Goal: Task Accomplishment & Management: Complete application form

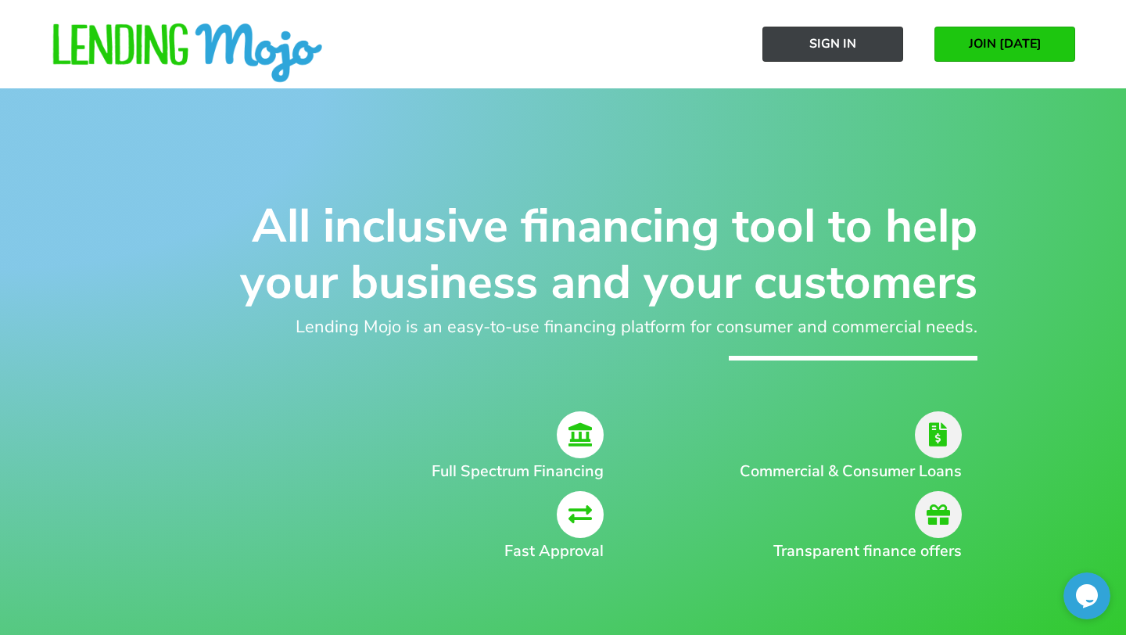
click at [811, 45] on span "Sign In" at bounding box center [832, 44] width 47 height 14
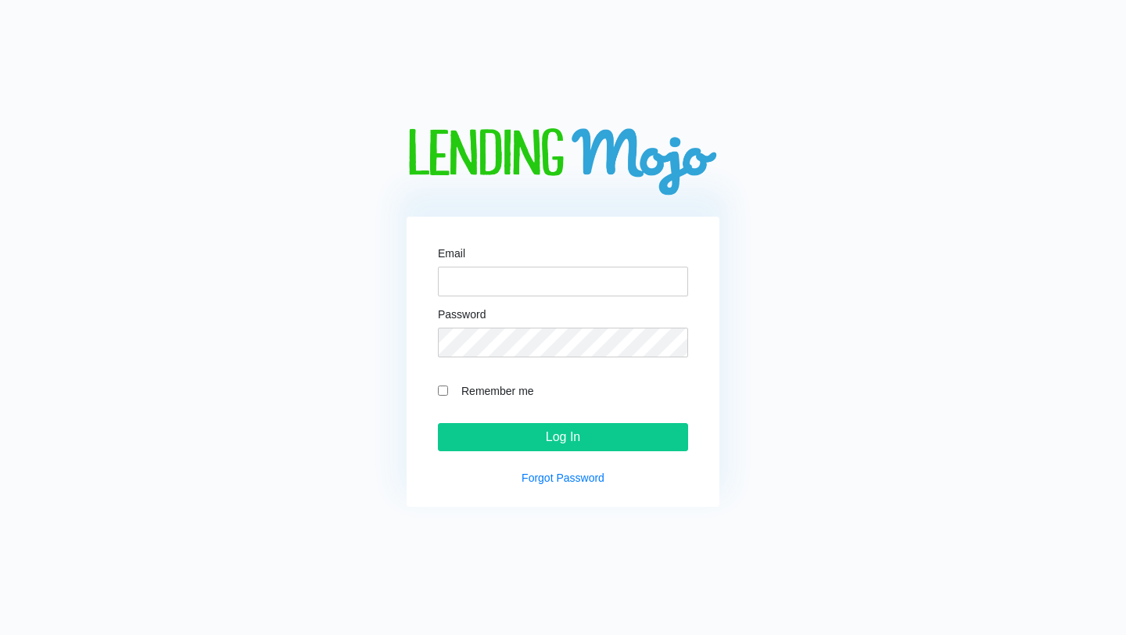
click at [566, 261] on div "Email" at bounding box center [563, 272] width 250 height 48
click at [559, 270] on input "Email" at bounding box center [563, 282] width 250 height 30
type input "dan.bestbuyautostop@gmail.com"
click at [438, 423] on input "Log In" at bounding box center [563, 437] width 250 height 28
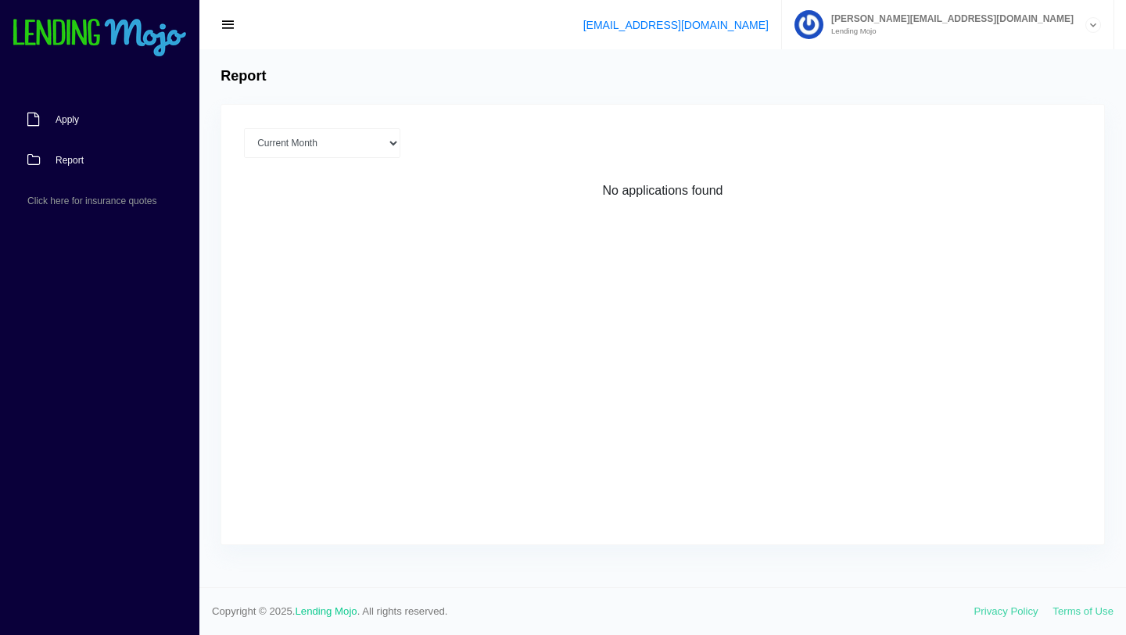
click at [83, 121] on link "Apply" at bounding box center [92, 119] width 184 height 41
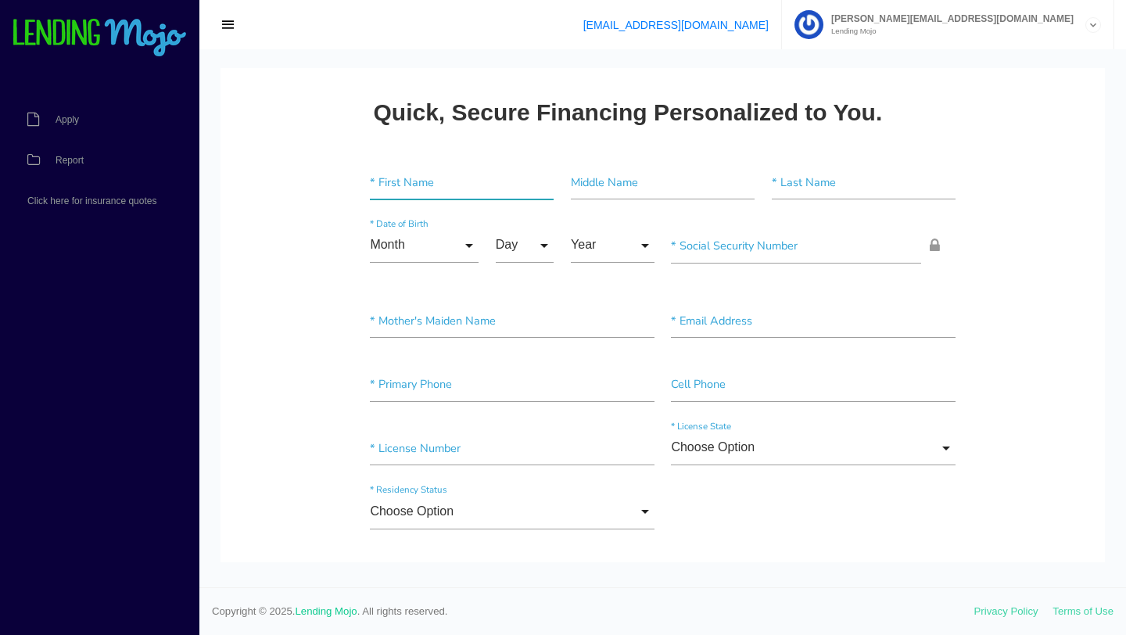
click at [395, 190] on input"] "text" at bounding box center [462, 182] width 184 height 35
type input"] "MEGAN"
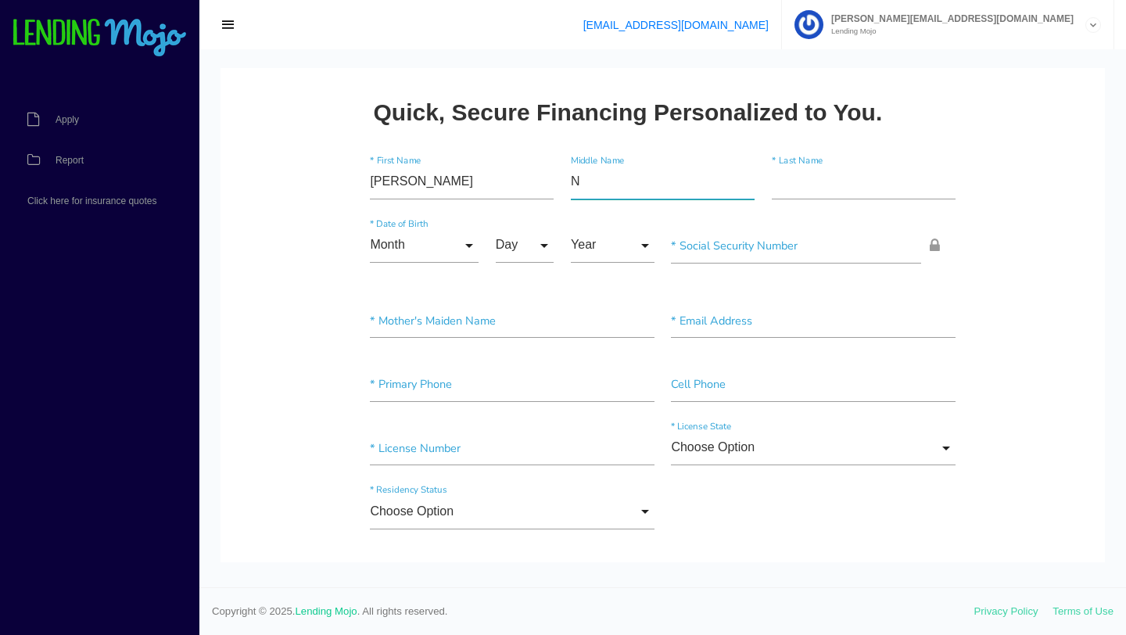
click at [618, 188] on input"] "N" at bounding box center [663, 182] width 184 height 35
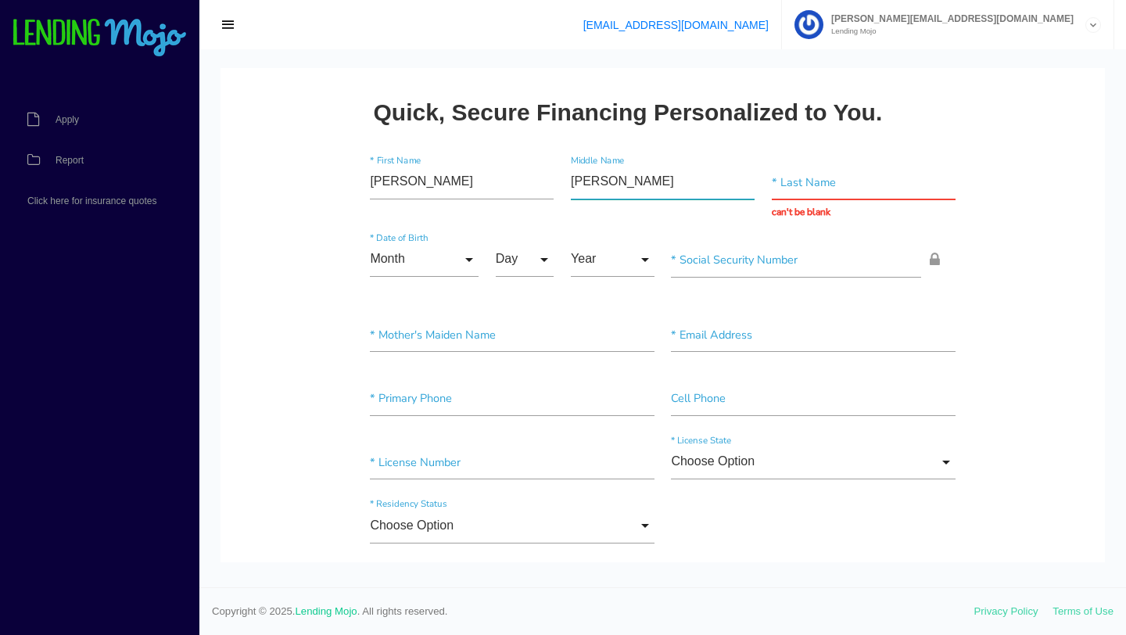
type input"] "NOELLE"
type input "RADIN"
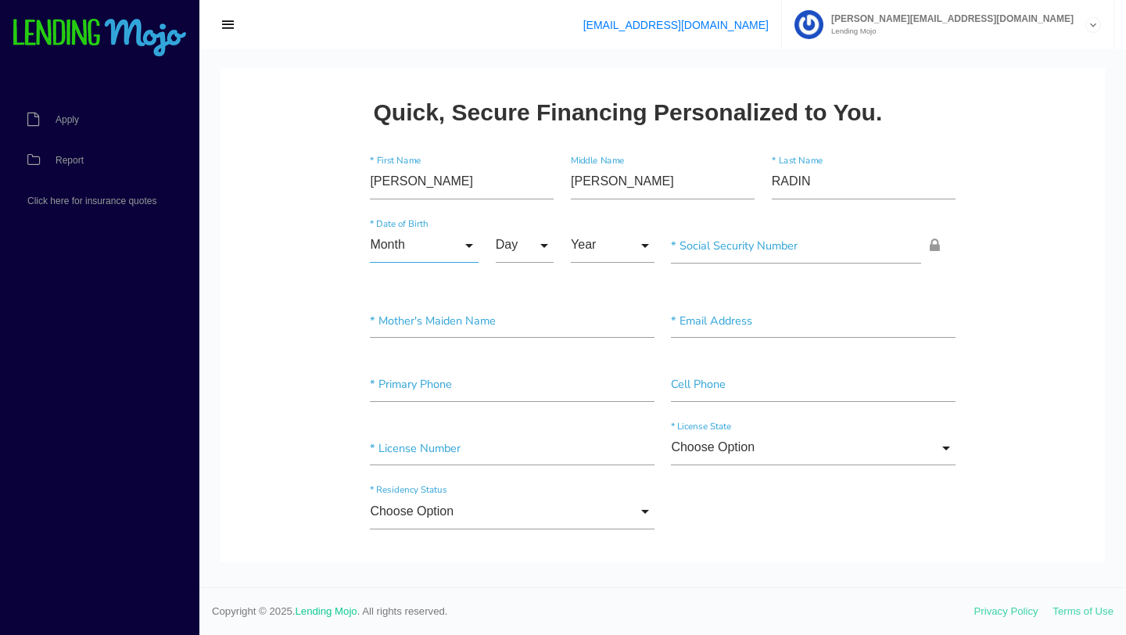
click at [470, 243] on input "Month" at bounding box center [424, 245] width 109 height 35
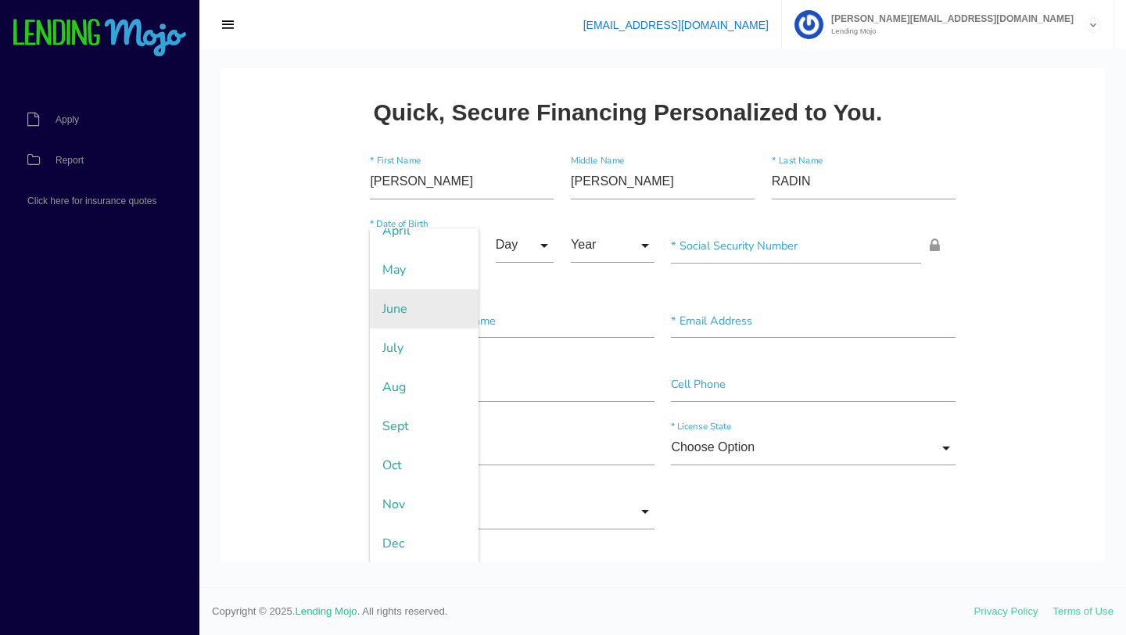
scroll to position [173, 0]
click at [411, 549] on span "Dec" at bounding box center [424, 544] width 109 height 39
type input "Dec"
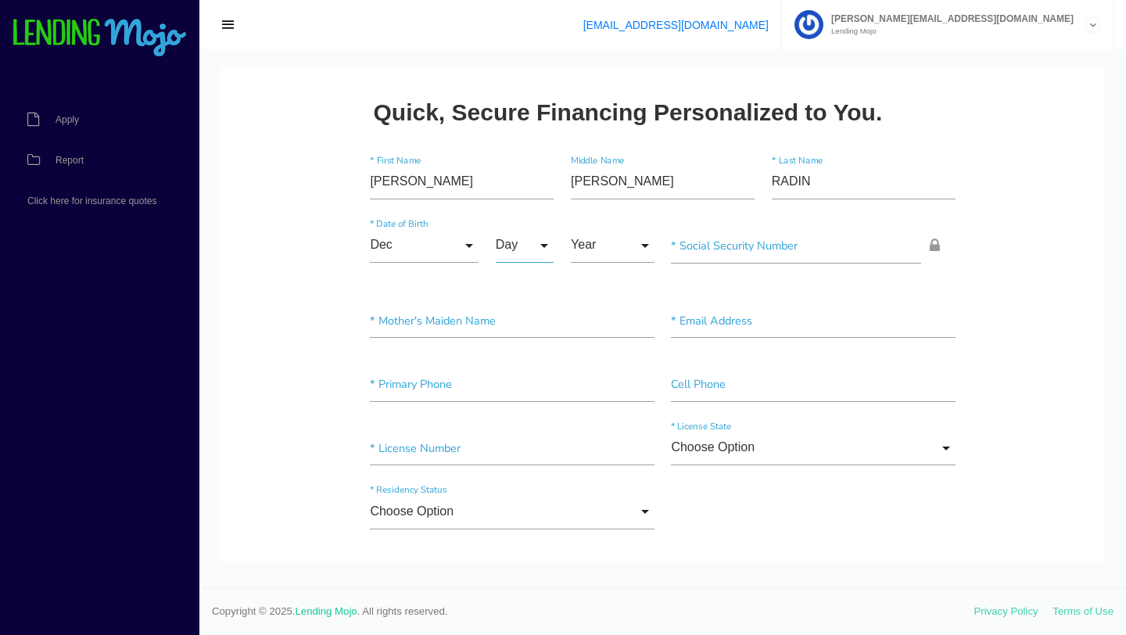
click at [540, 245] on input "Day" at bounding box center [525, 245] width 59 height 35
click at [528, 543] on span "12" at bounding box center [535, 545] width 78 height 39
type input "12"
click at [632, 246] on input "Year" at bounding box center [613, 245] width 84 height 35
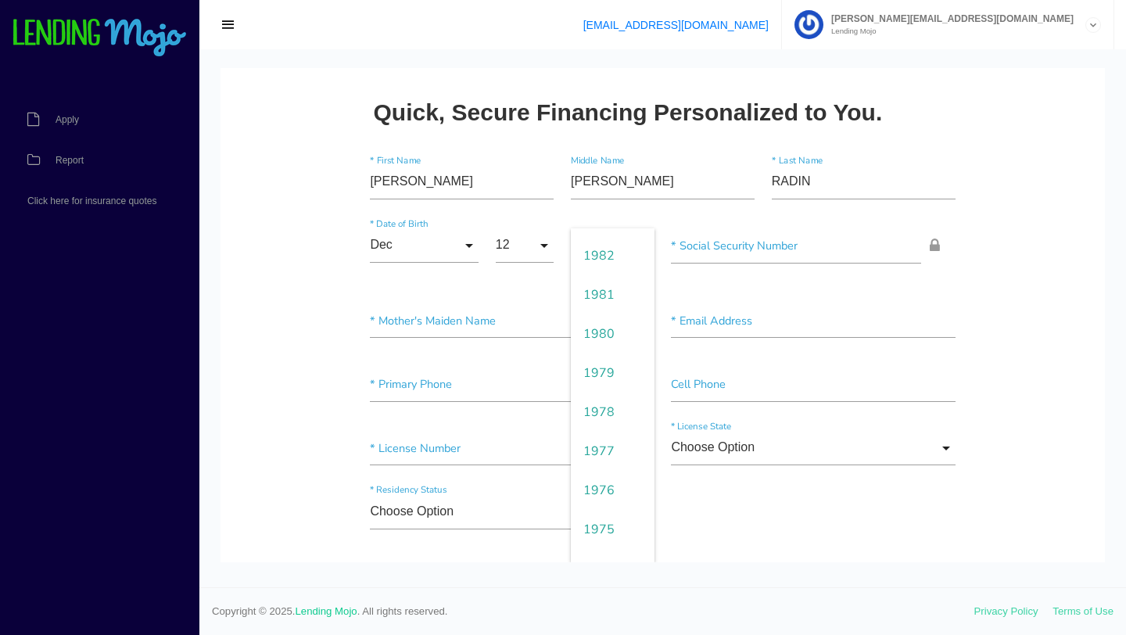
scroll to position [1011, 0]
click at [606, 443] on span "1977" at bounding box center [613, 448] width 84 height 39
type input "1977"
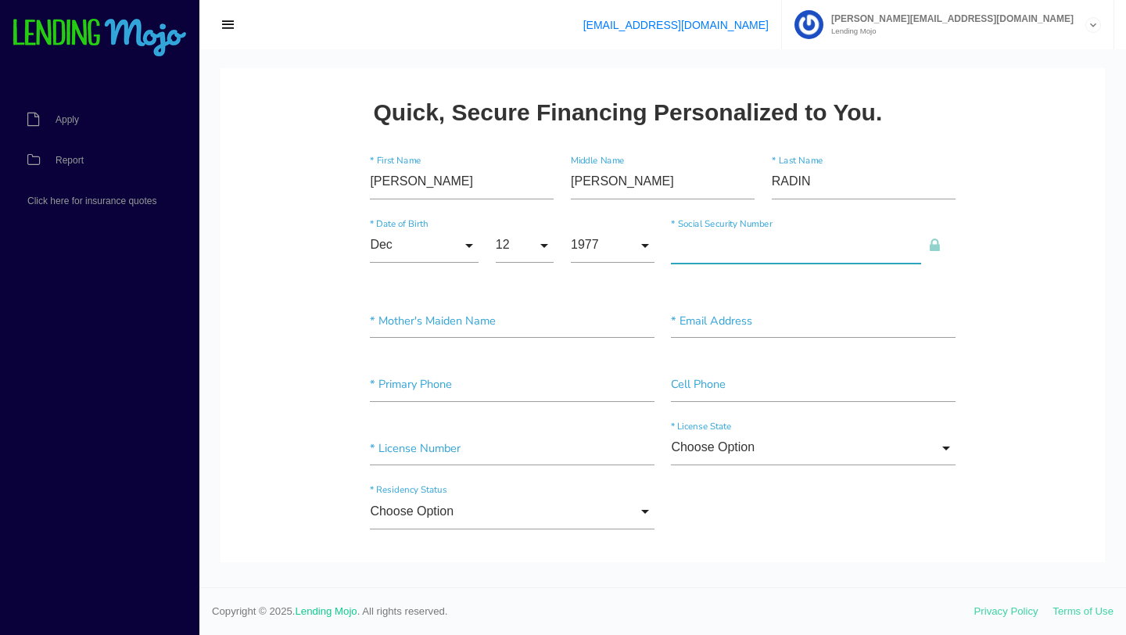
click at [725, 257] on input"] "text" at bounding box center [796, 245] width 250 height 35
type input"] "124-60-6361"
click at [526, 328] on input"] "text" at bounding box center [512, 320] width 284 height 35
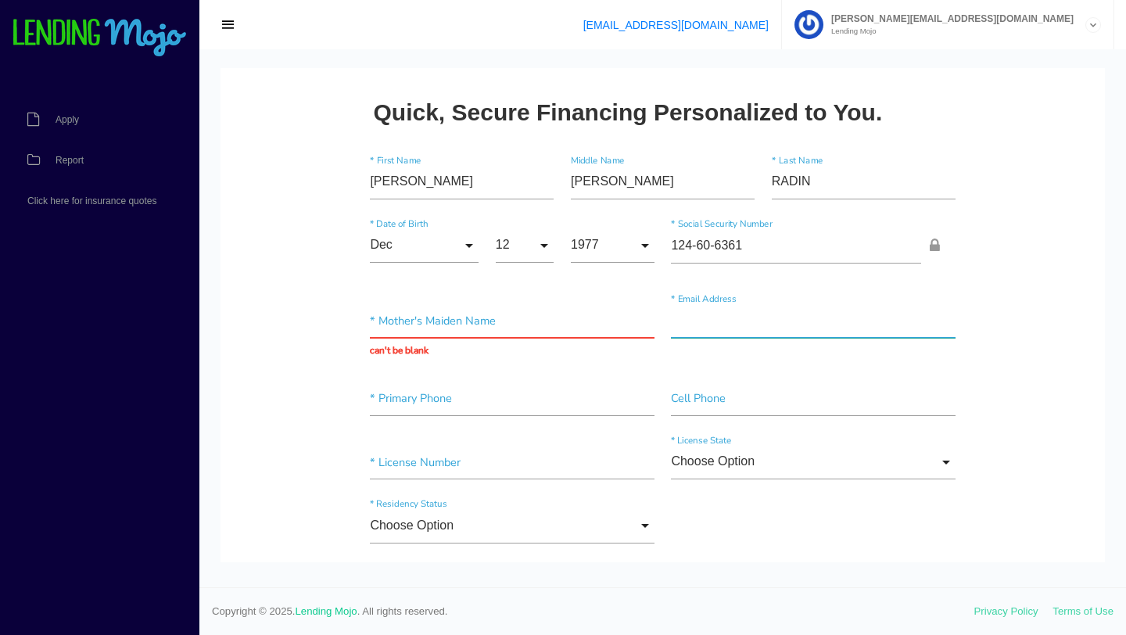
click at [706, 328] on input"] "text" at bounding box center [813, 320] width 284 height 35
type input"] "D"
type input"] "[EMAIL_ADDRESS][DOMAIN_NAME]"
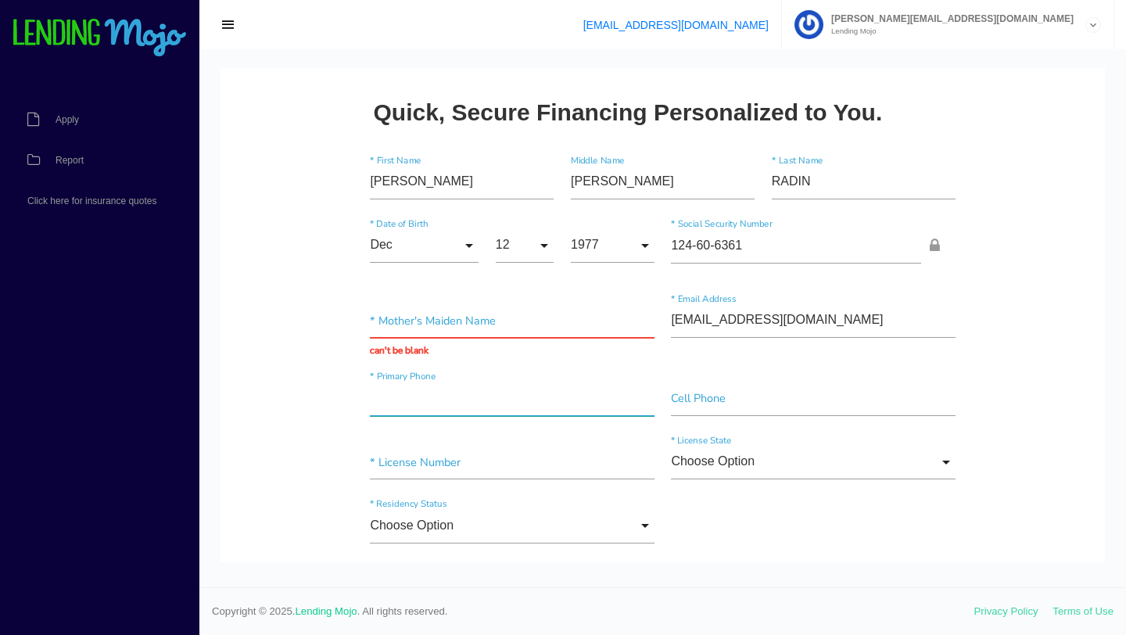
click at [494, 411] on input"] "text" at bounding box center [512, 398] width 284 height 35
type input"] "[PHONE_NUMBER]"
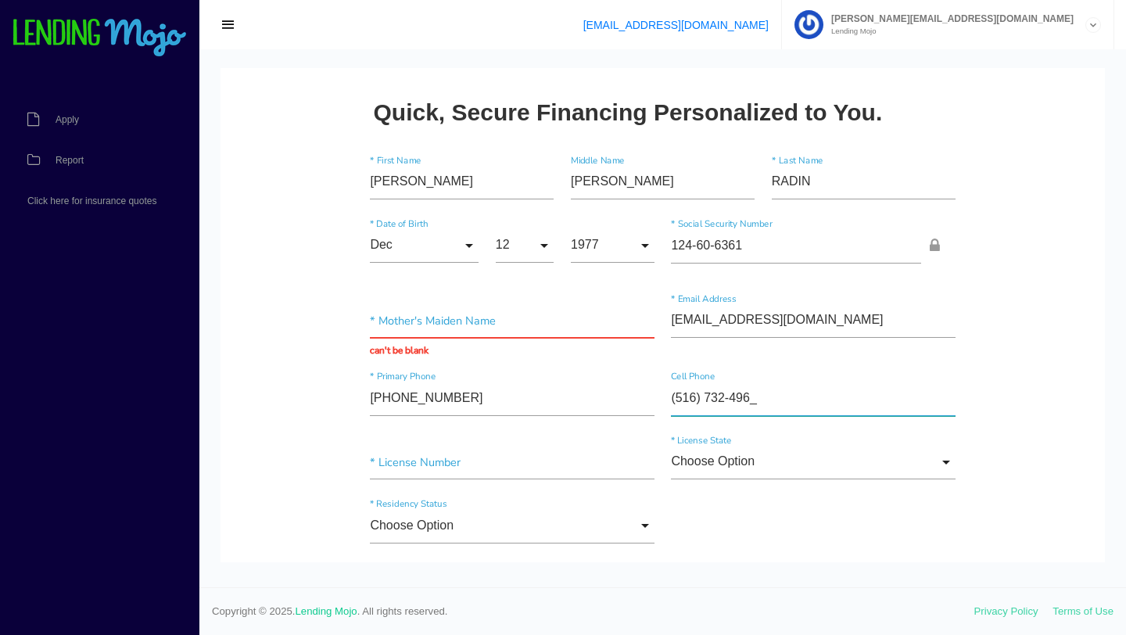
type input"] "[PHONE_NUMBER]"
click at [448, 470] on input"] "text" at bounding box center [512, 462] width 284 height 35
type input"] "354691414"
click at [809, 468] on input "Choose Option" at bounding box center [813, 462] width 284 height 35
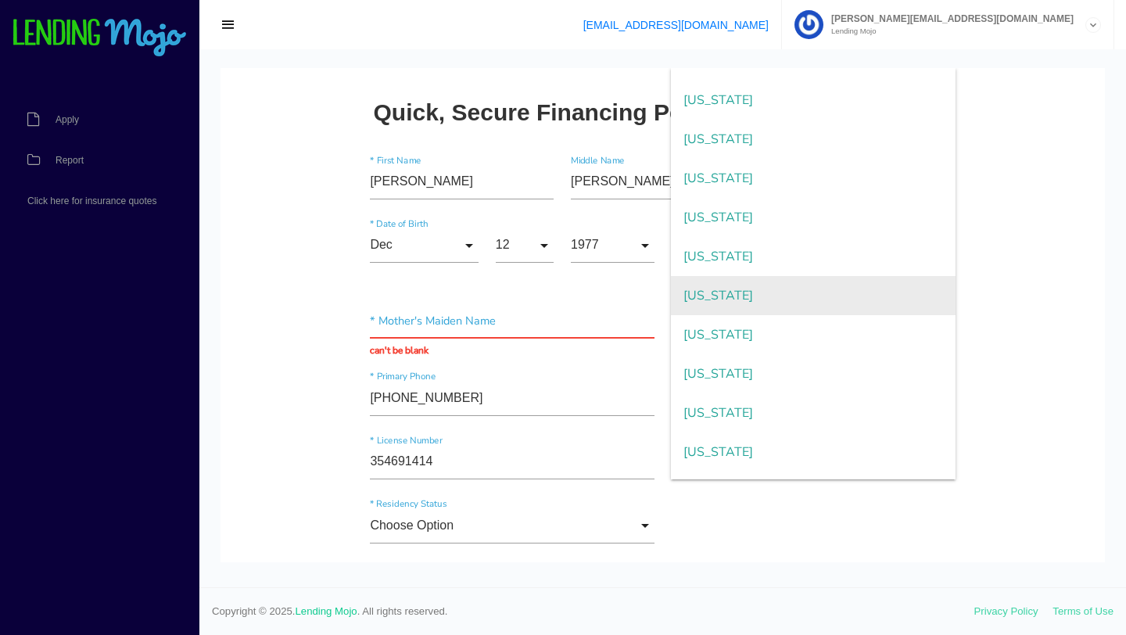
scroll to position [1044, 0]
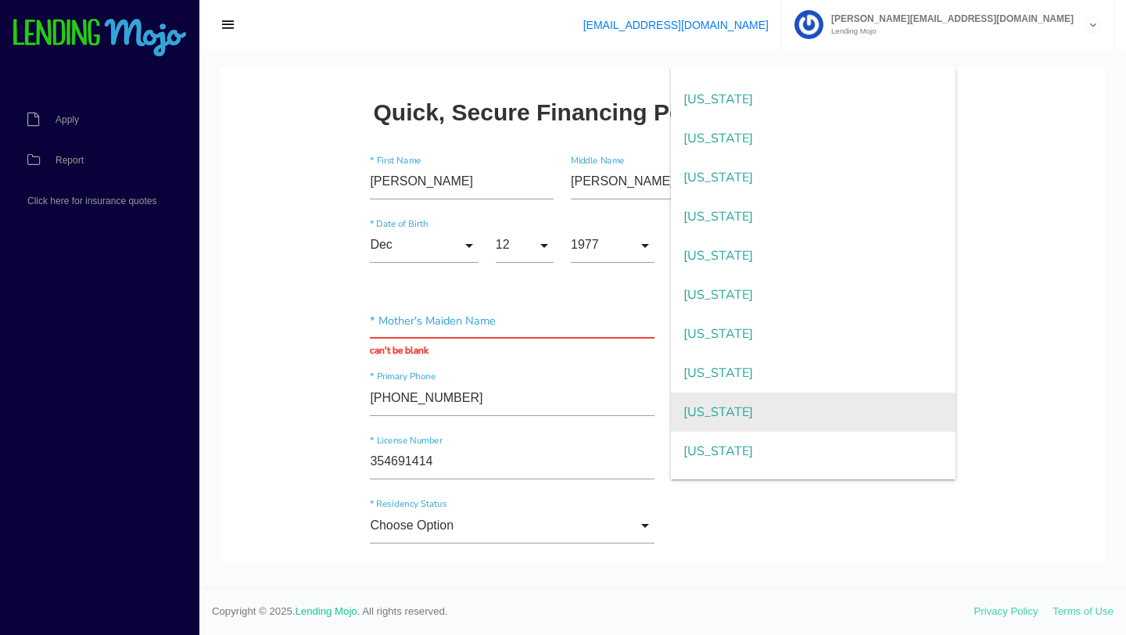
click at [786, 424] on span "New York" at bounding box center [813, 411] width 284 height 39
type input "New York"
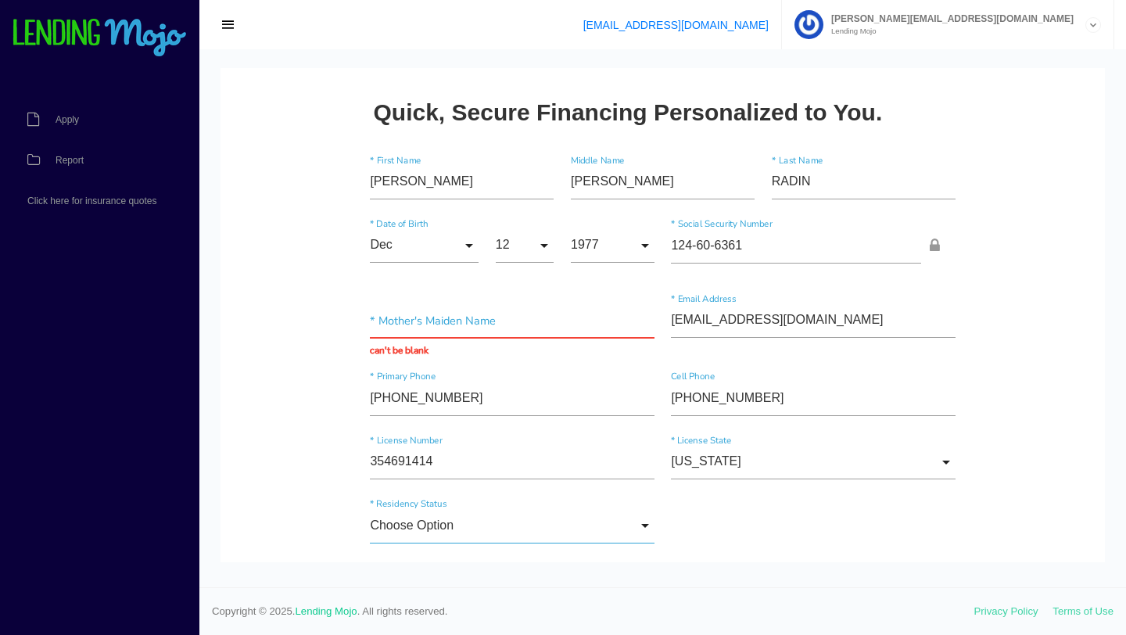
click at [617, 522] on input "Choose Option" at bounding box center [512, 525] width 284 height 35
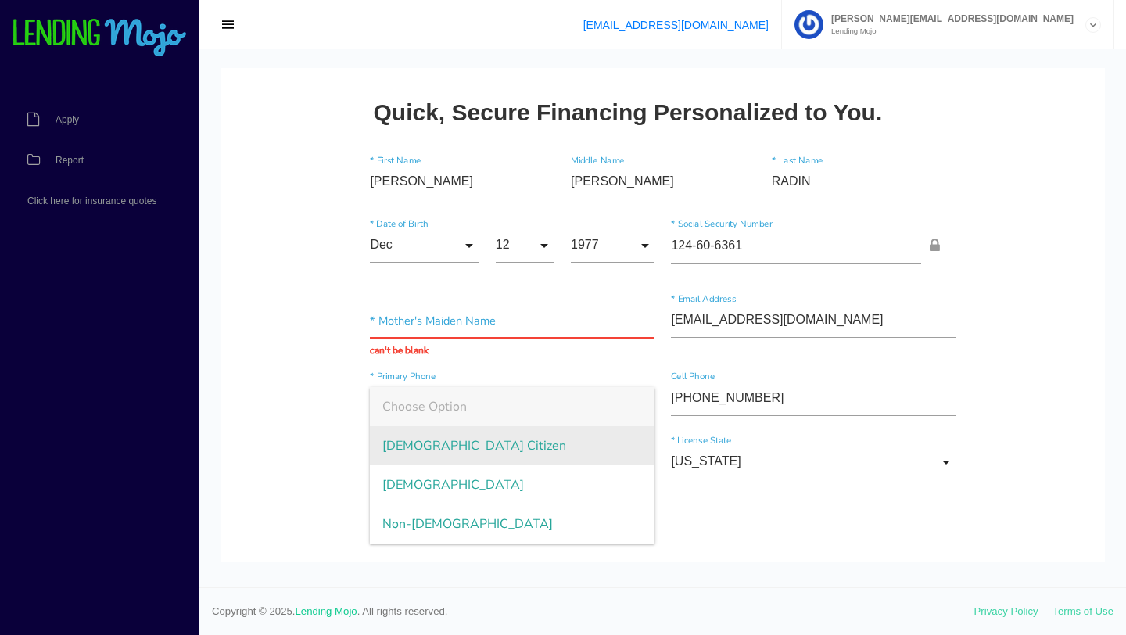
click at [604, 452] on span "US Citizen" at bounding box center [512, 445] width 284 height 39
type input "US Citizen"
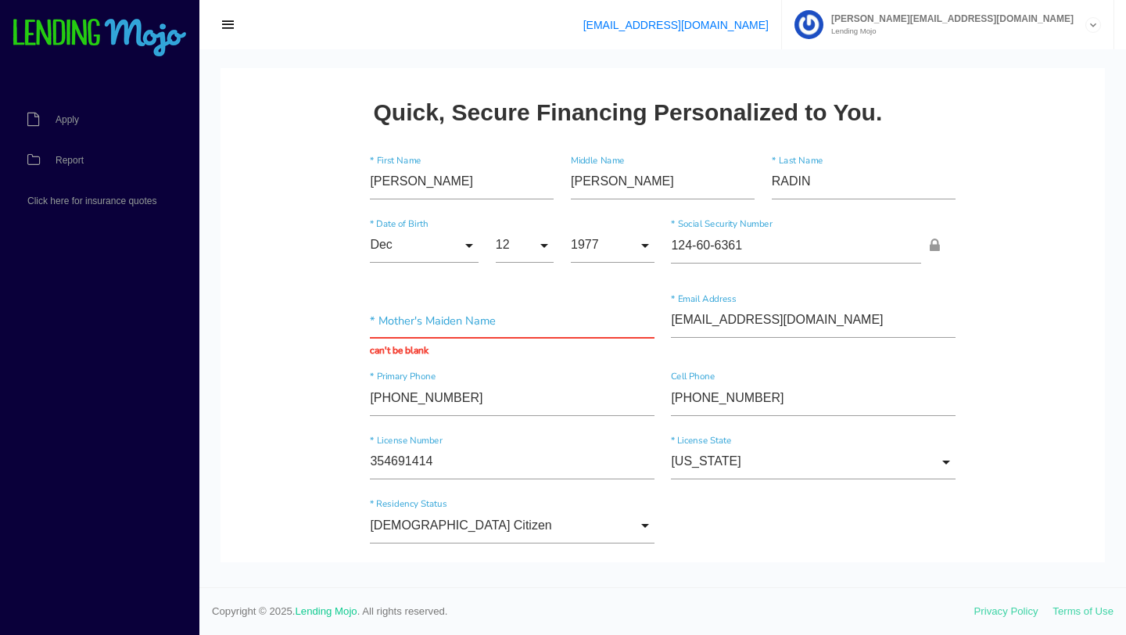
click at [736, 528] on div "US Citizen Choose Option US Citizen Permanent Resident Non-Permanent Resident C…" at bounding box center [663, 529] width 602 height 64
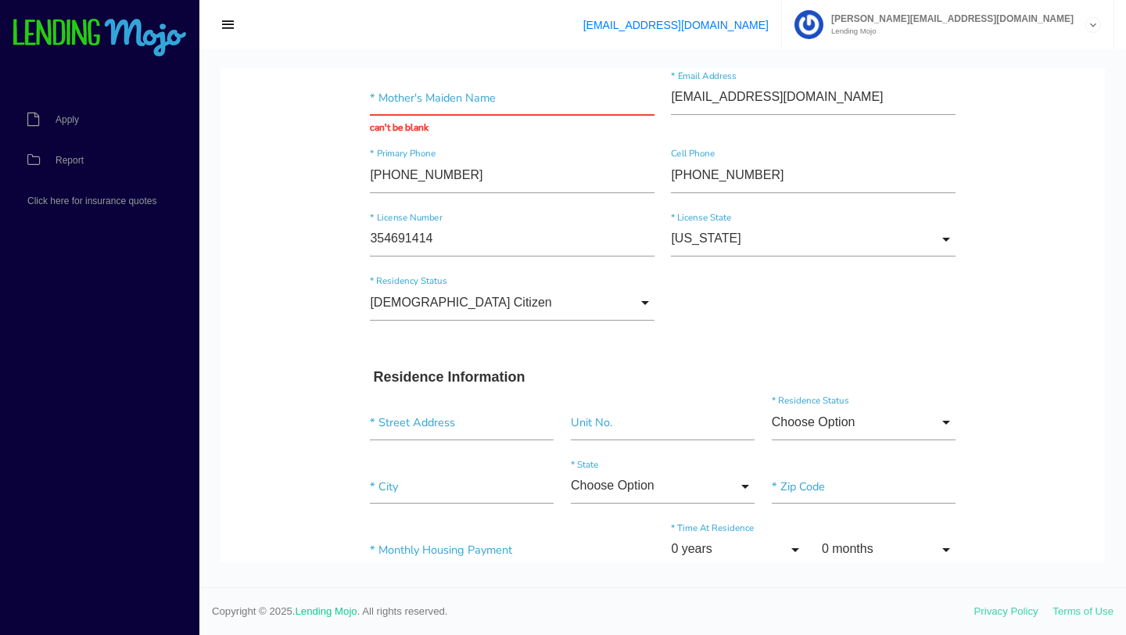
scroll to position [227, 0]
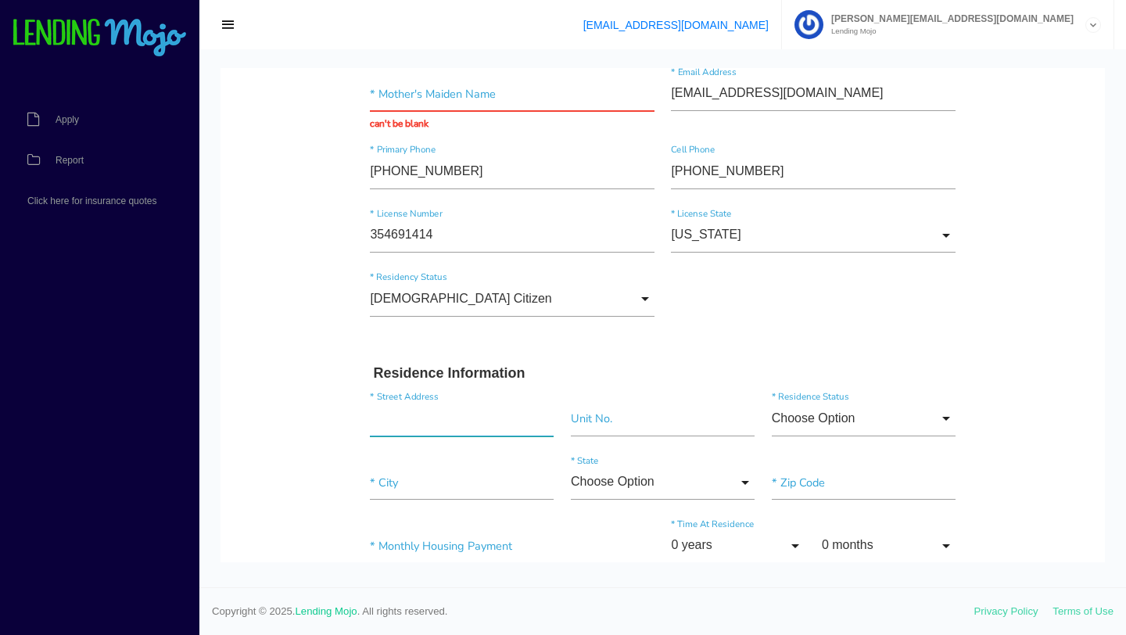
click at [457, 432] on input "text" at bounding box center [462, 418] width 184 height 35
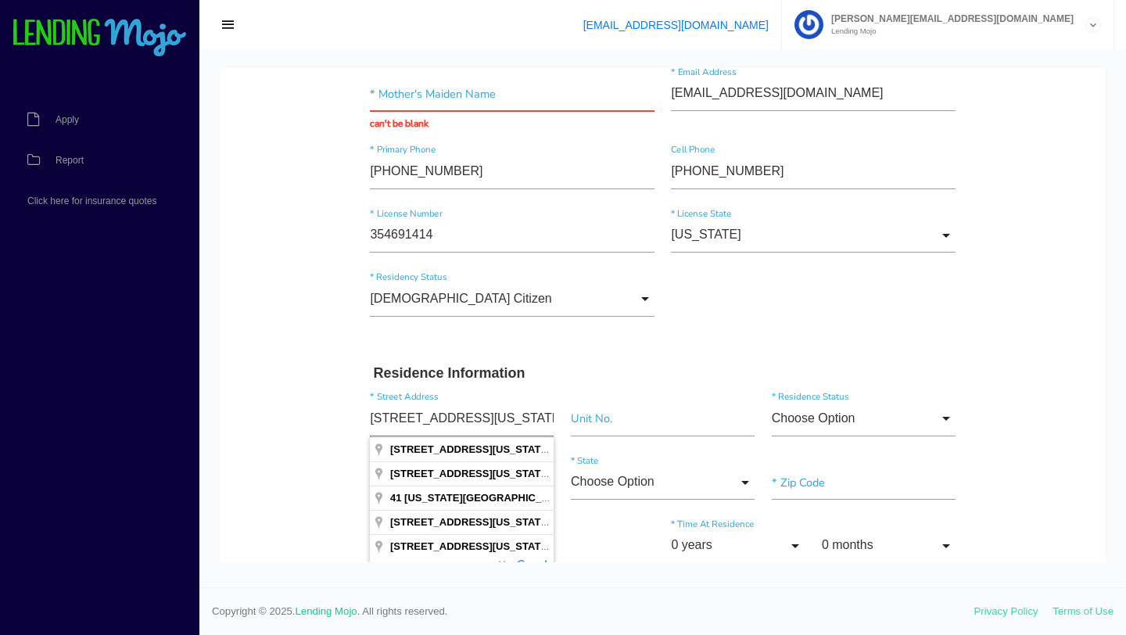
type input "[STREET_ADDRESS][US_STATE]"
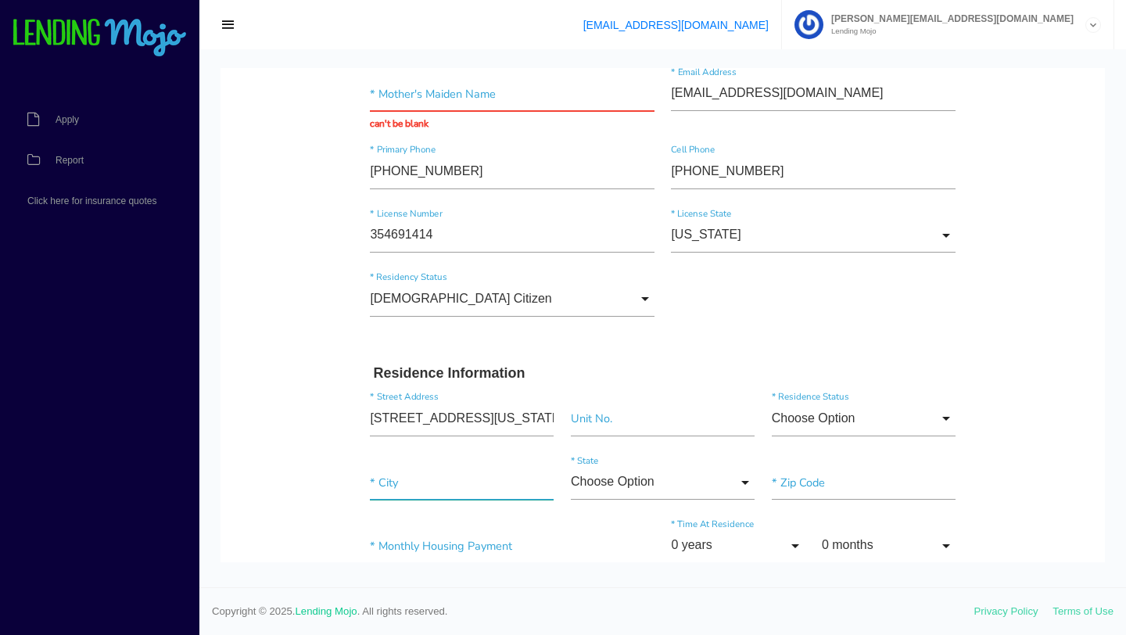
click at [385, 489] on input"] "text" at bounding box center [462, 482] width 184 height 35
type input"] "[GEOGRAPHIC_DATA]"
click at [747, 486] on input "Choose Option" at bounding box center [663, 482] width 184 height 35
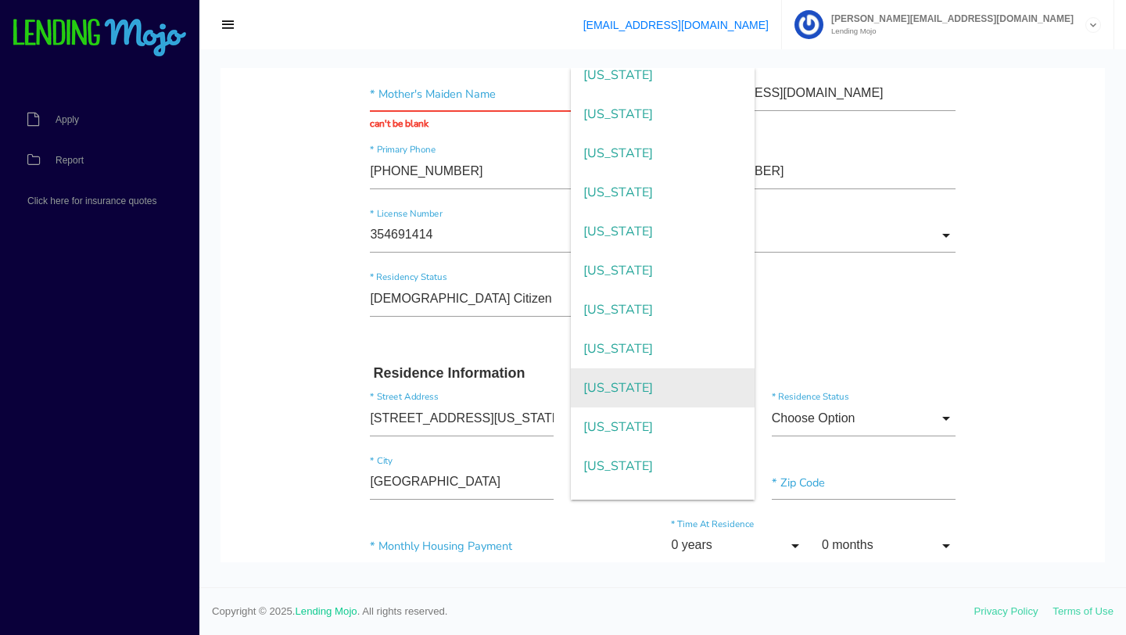
scroll to position [992, 0]
click at [668, 455] on span "New York" at bounding box center [663, 463] width 184 height 39
type input "New York"
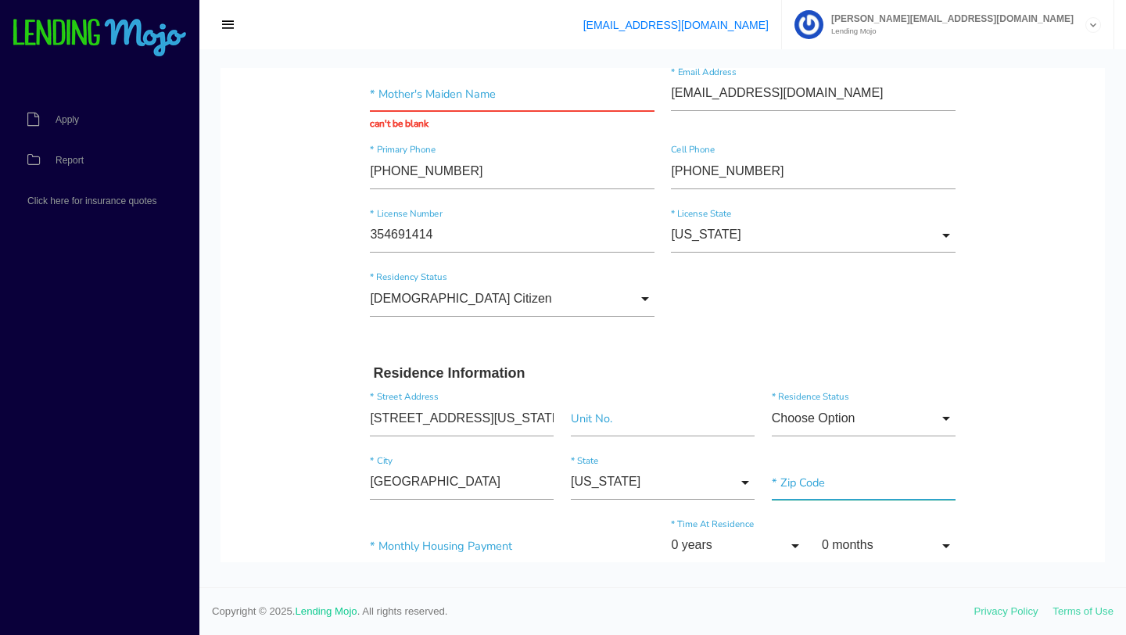
click at [792, 482] on input"] "text" at bounding box center [864, 482] width 184 height 35
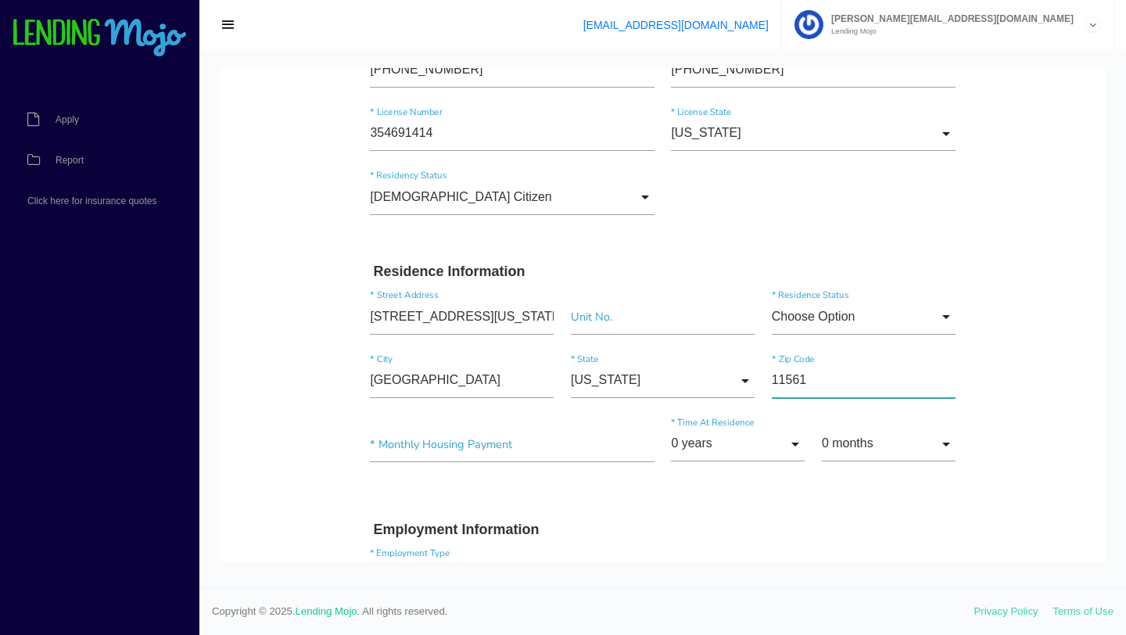
scroll to position [331, 0]
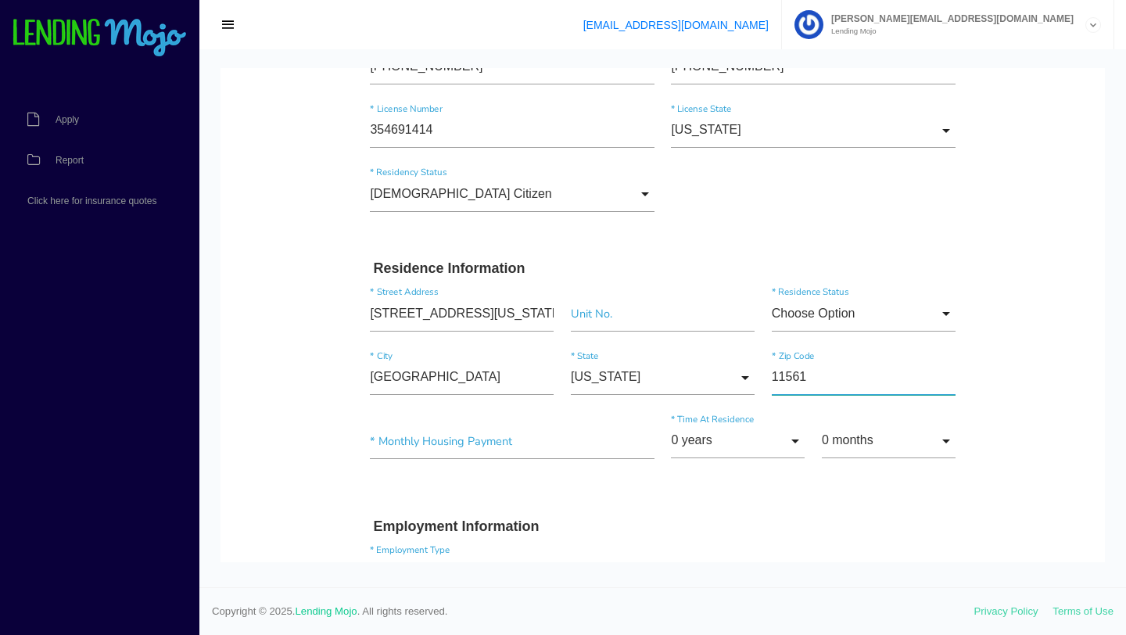
type input"] "11561"
click at [497, 450] on input"] "text" at bounding box center [512, 441] width 284 height 35
type input"] "$1,000.00"
click at [748, 450] on input "0 years" at bounding box center [738, 441] width 134 height 35
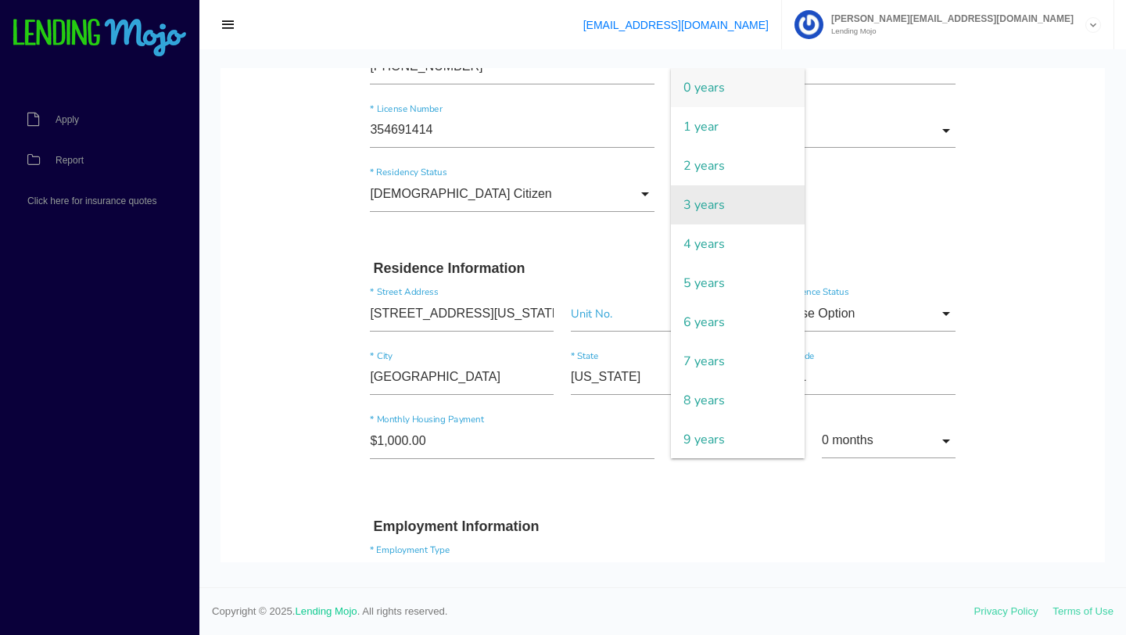
click at [740, 210] on span "3 years" at bounding box center [738, 204] width 134 height 39
type input "3 years"
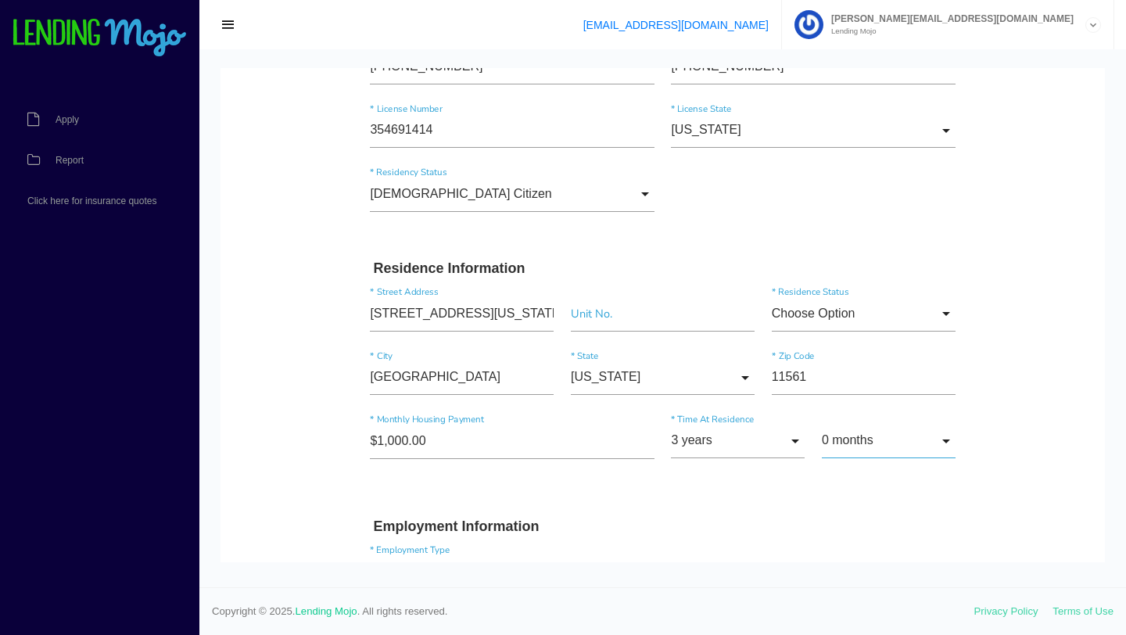
click at [875, 441] on input "0 months" at bounding box center [889, 441] width 134 height 35
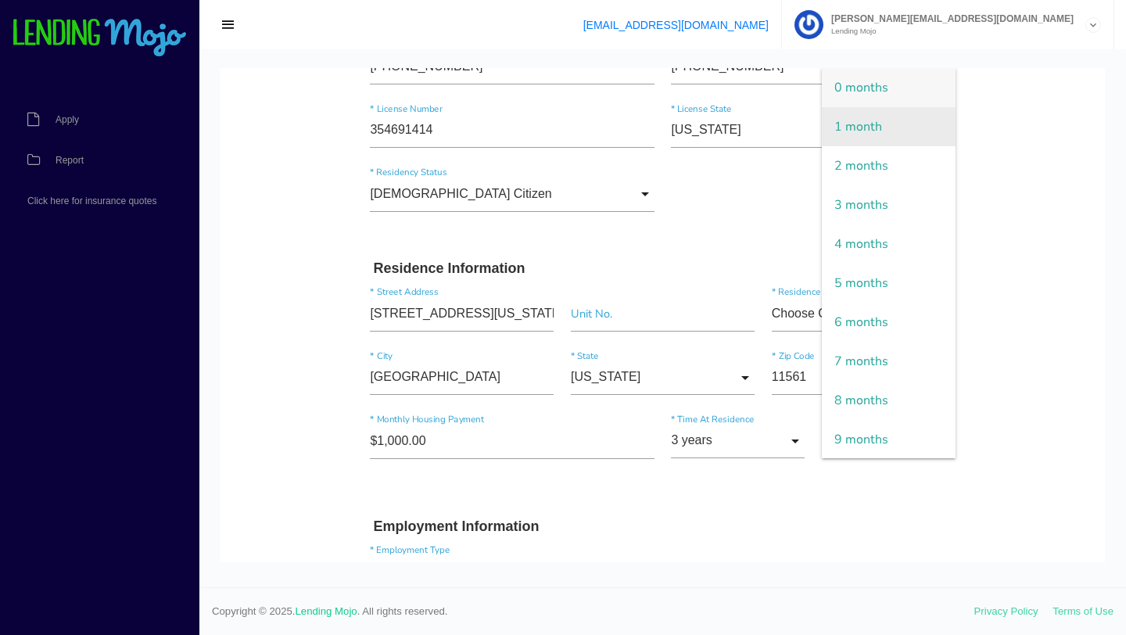
click at [883, 141] on span "1 month" at bounding box center [889, 126] width 134 height 39
type input "1 month"
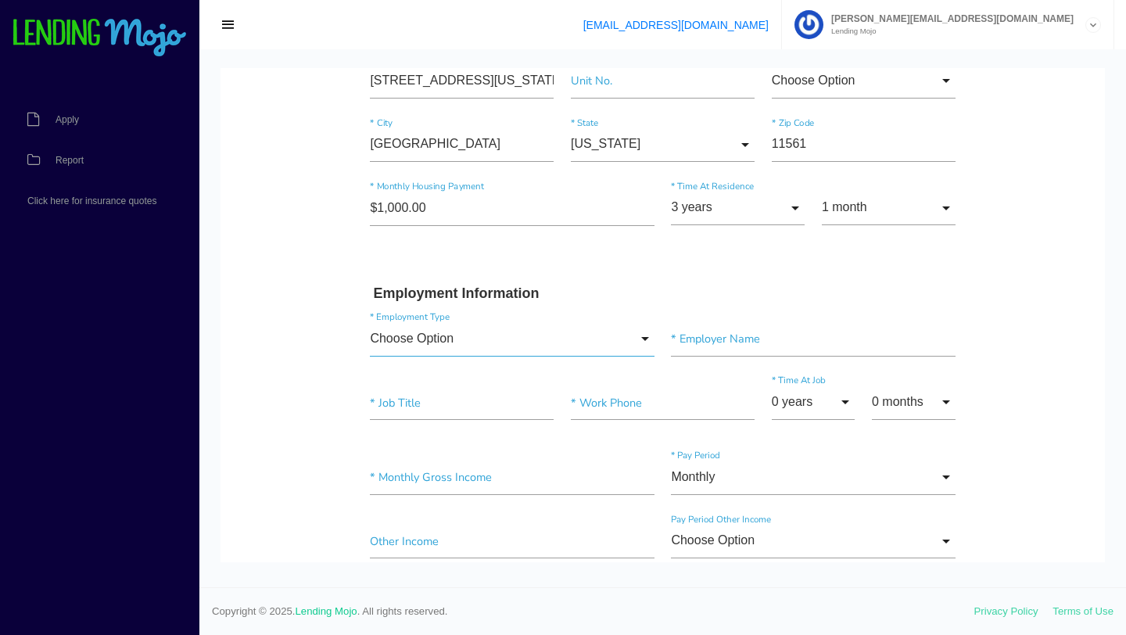
click at [592, 339] on input "Choose Option" at bounding box center [512, 338] width 284 height 35
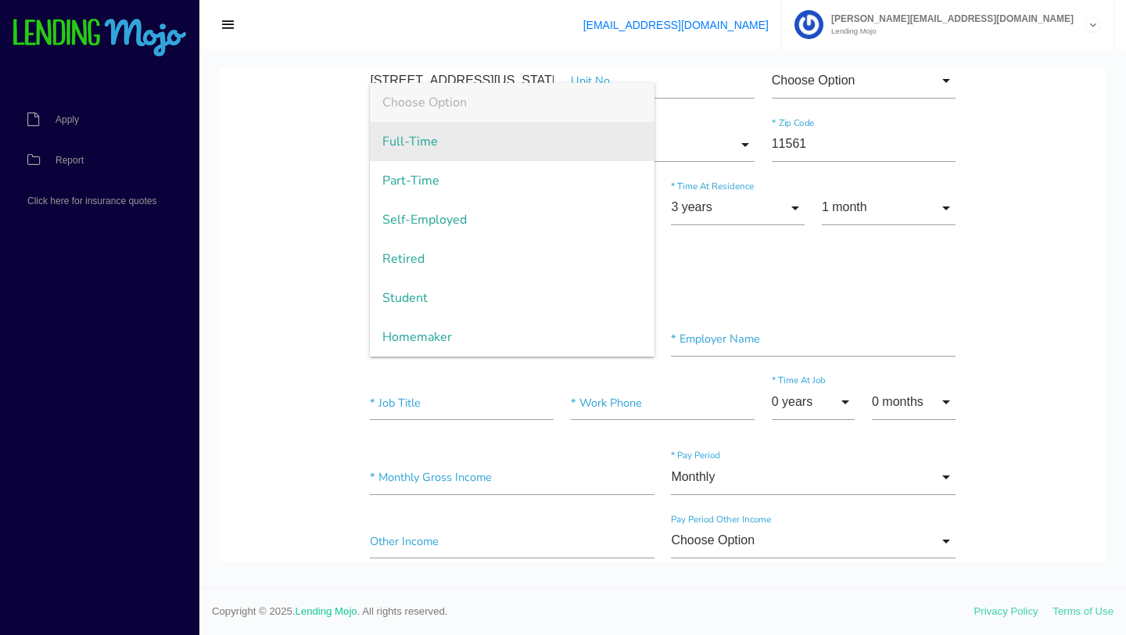
click at [528, 130] on span "Full-Time" at bounding box center [512, 141] width 284 height 39
type input "Full-Time"
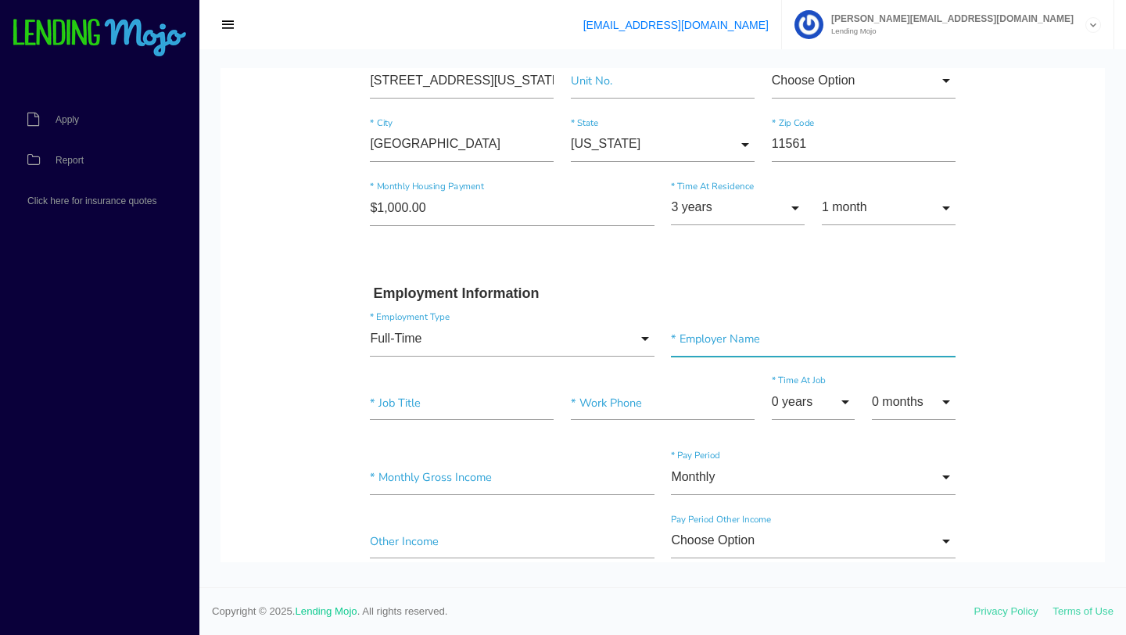
click at [709, 354] on input"] "text" at bounding box center [813, 338] width 284 height 35
type input"] "[GEOGRAPHIC_DATA]"
click at [497, 414] on input"] "text" at bounding box center [462, 402] width 184 height 35
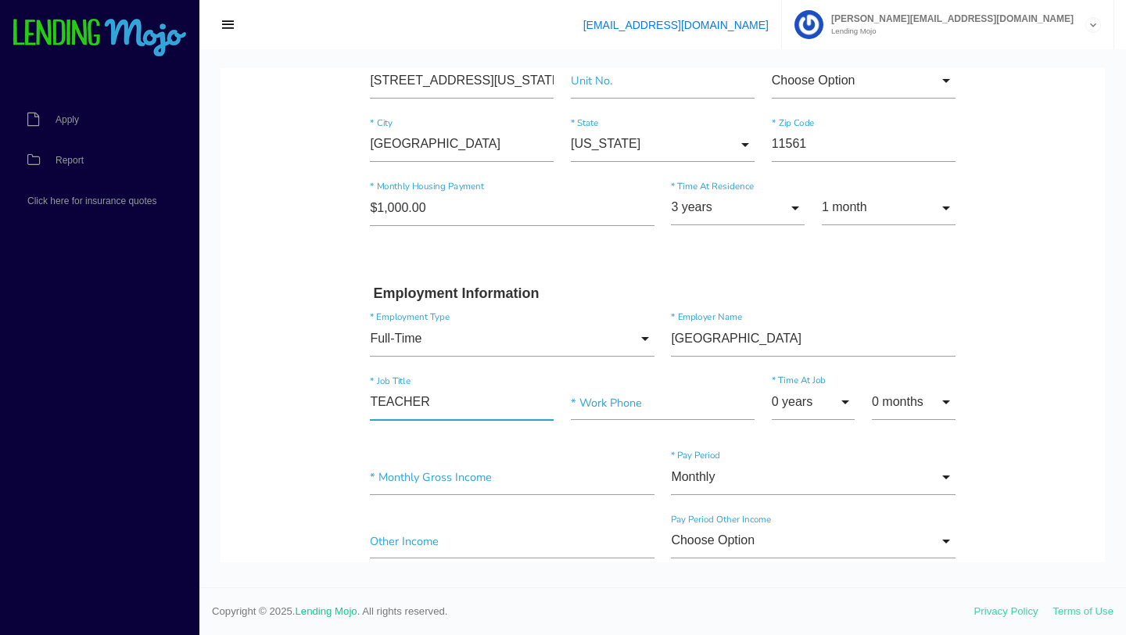
type input"] "TEACHER"
type input"] "[PHONE_NUMBER]"
click at [826, 402] on input "0 years" at bounding box center [814, 402] width 84 height 35
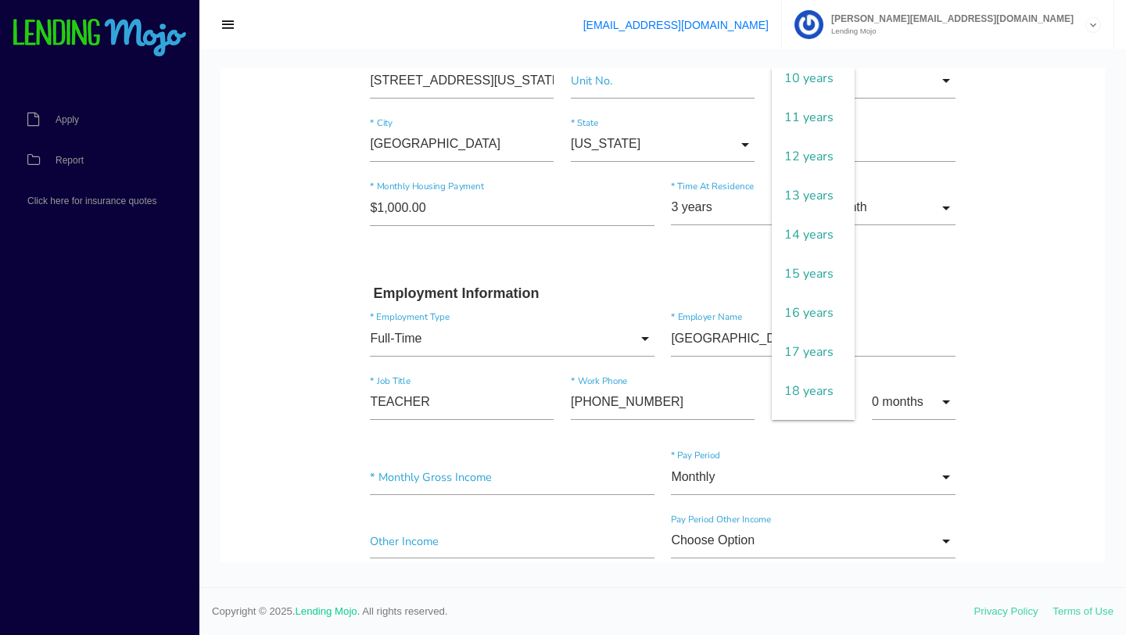
scroll to position [673, 0]
click at [809, 353] on span "24 years" at bounding box center [814, 352] width 84 height 39
type input "24 years"
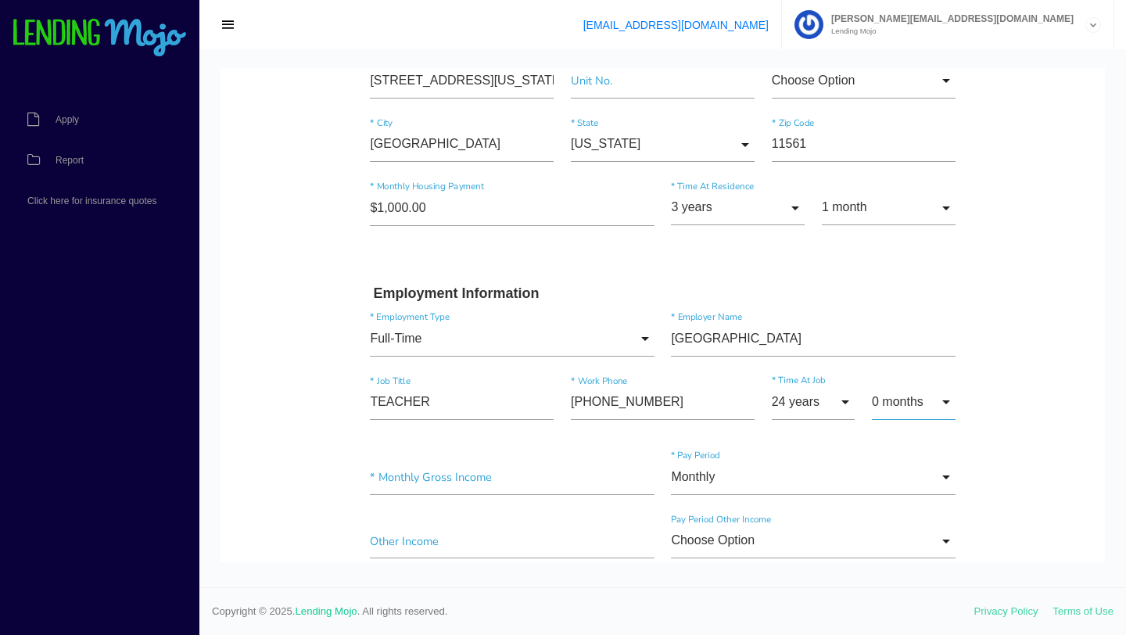
click at [913, 397] on input "0 months" at bounding box center [914, 402] width 84 height 35
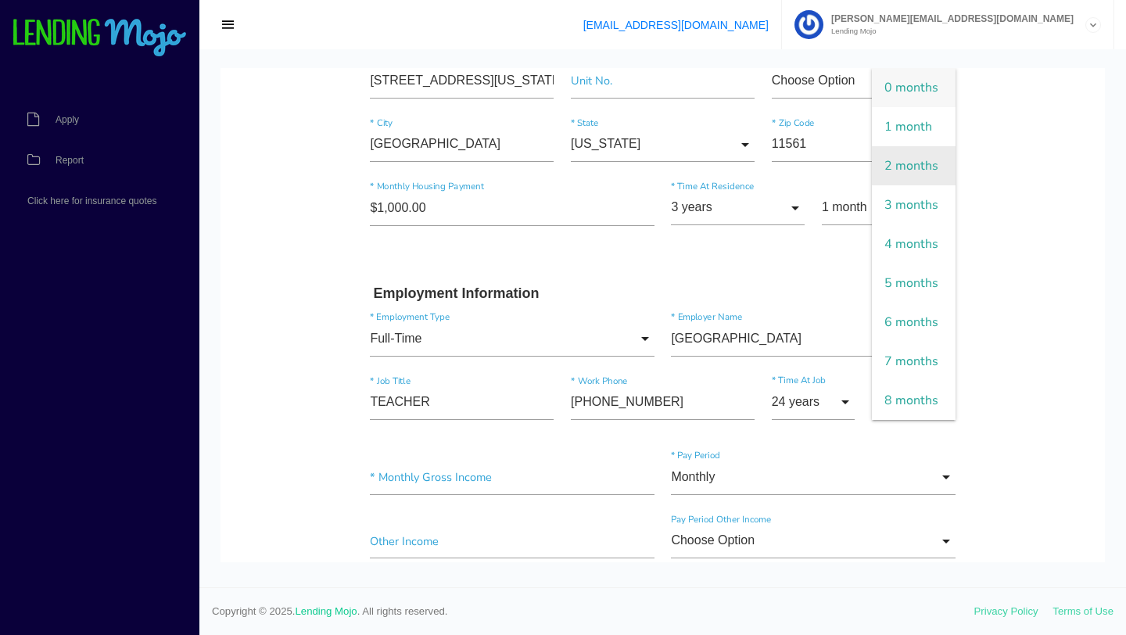
click at [929, 163] on span "2 months" at bounding box center [914, 165] width 84 height 39
type input "2 months"
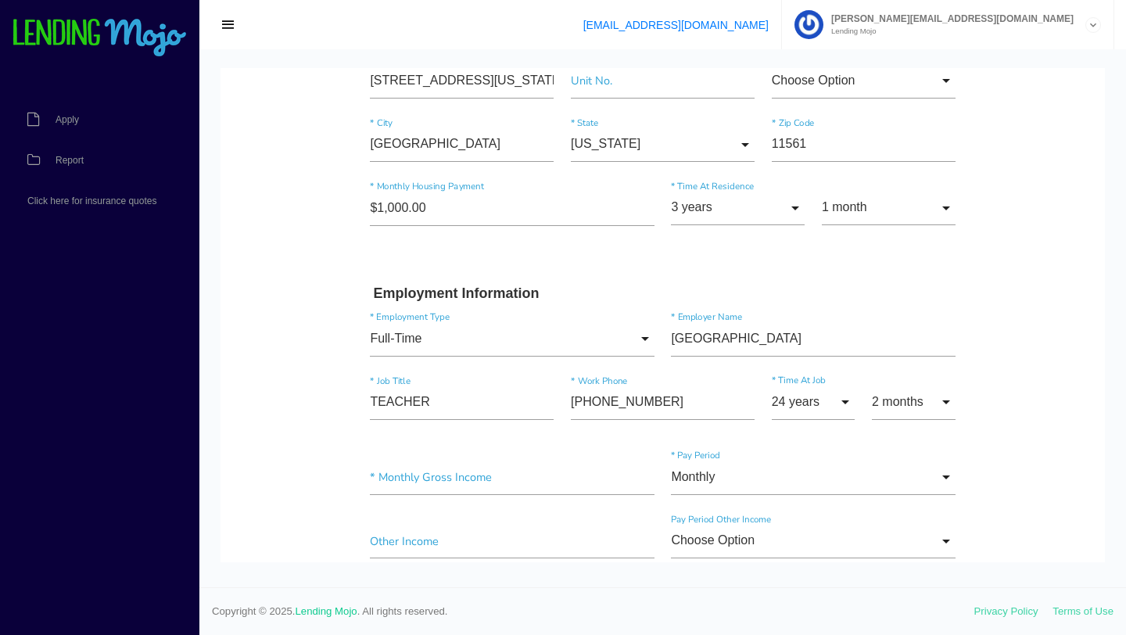
click at [1048, 324] on body "Quick, Secure Financing Personalized to You. MEGAN * First Name NOELLE Middle N…" at bounding box center [662, 520] width 884 height 2032
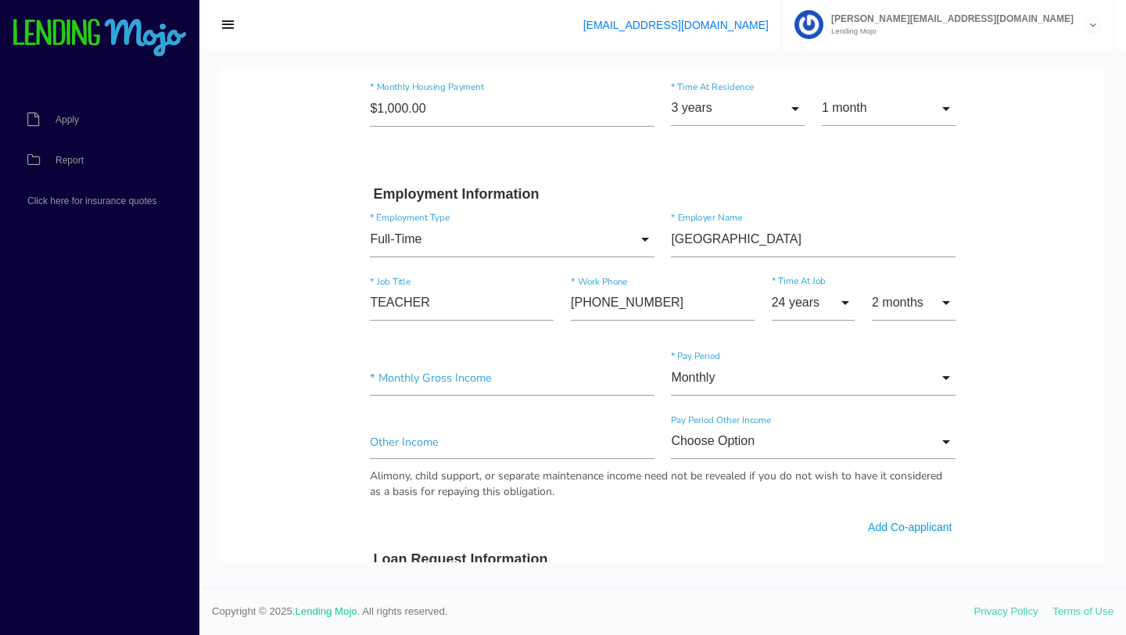
scroll to position [693, 0]
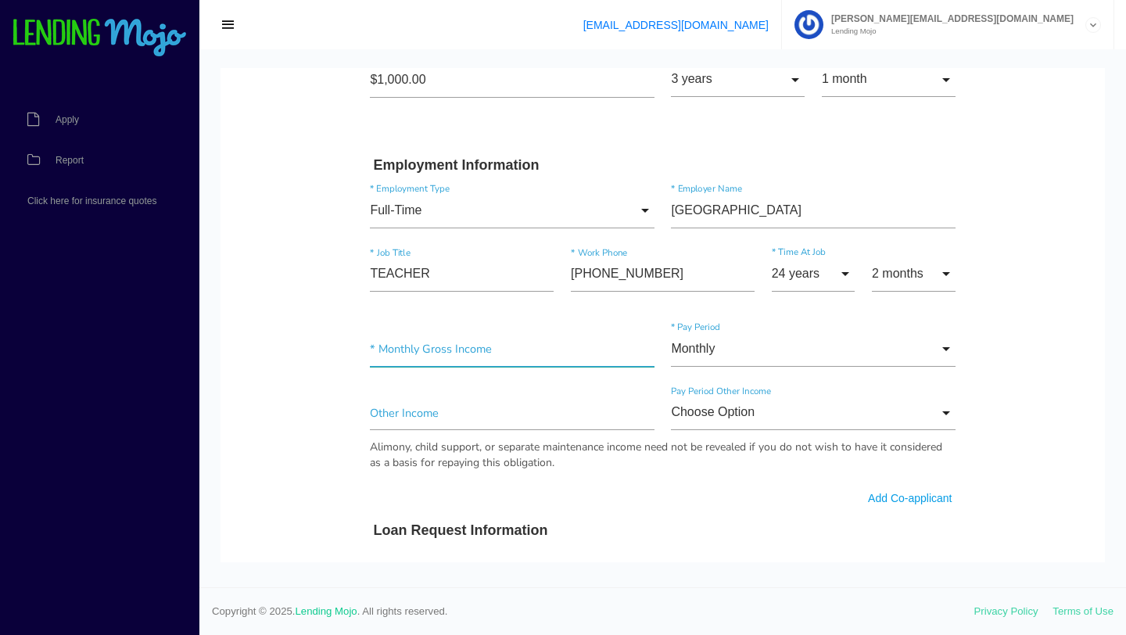
click at [571, 356] on input"] "text" at bounding box center [512, 348] width 284 height 35
type input"] "$6,000.00"
click at [1019, 363] on body "Quick, Secure Financing Personalized to You. MEGAN * First Name NOELLE Middle N…" at bounding box center [662, 391] width 884 height 2032
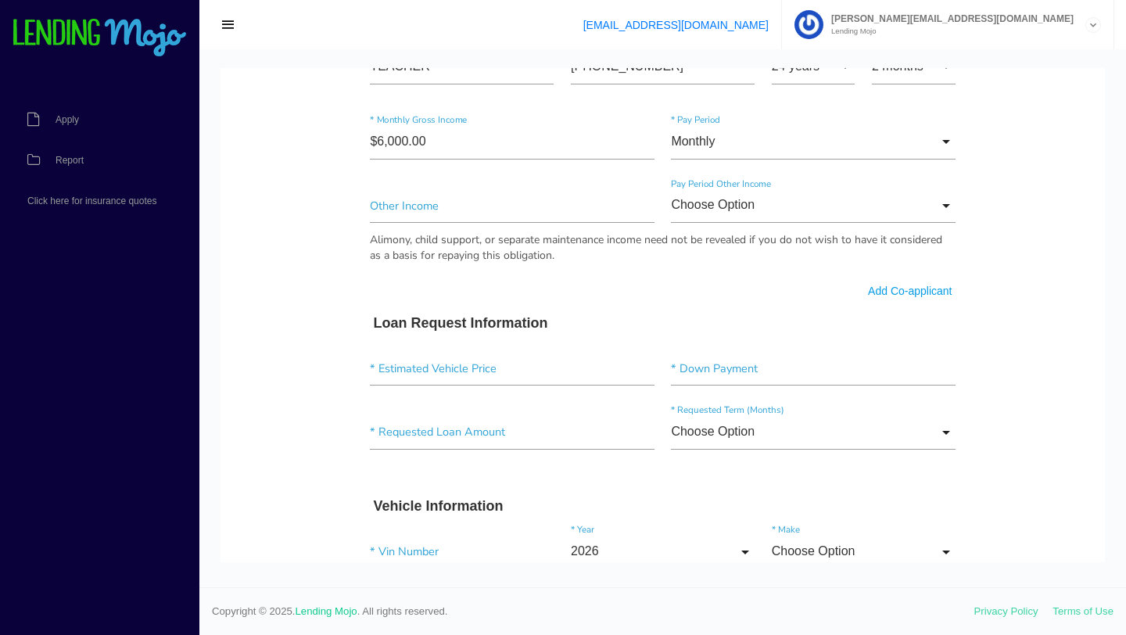
scroll to position [901, 0]
click at [474, 378] on input"] "text" at bounding box center [512, 367] width 284 height 35
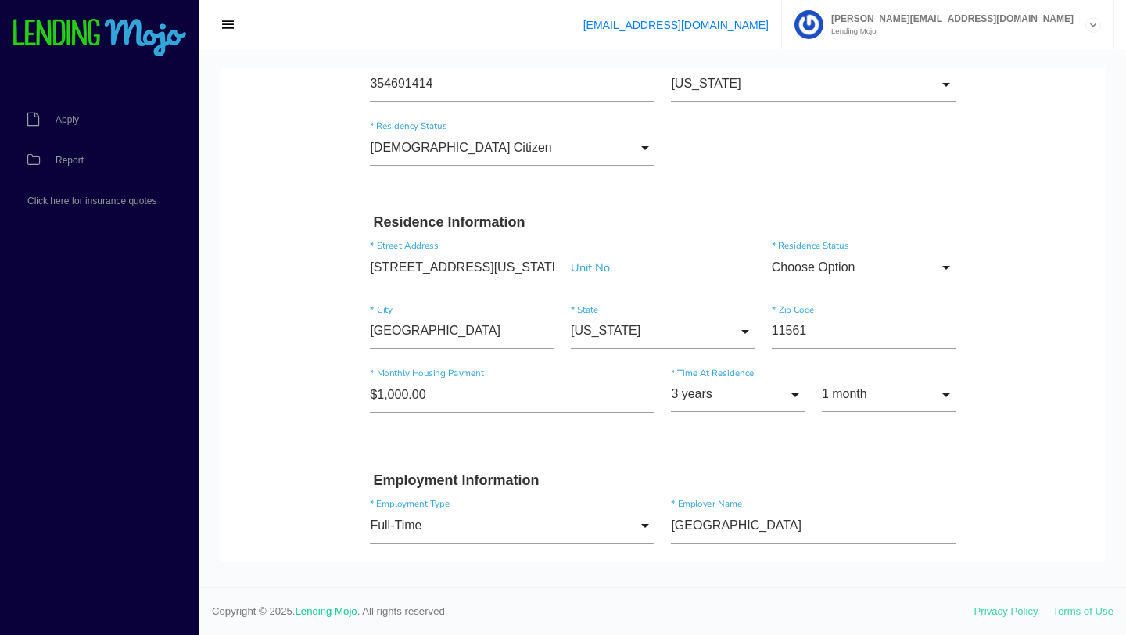
scroll to position [0, 0]
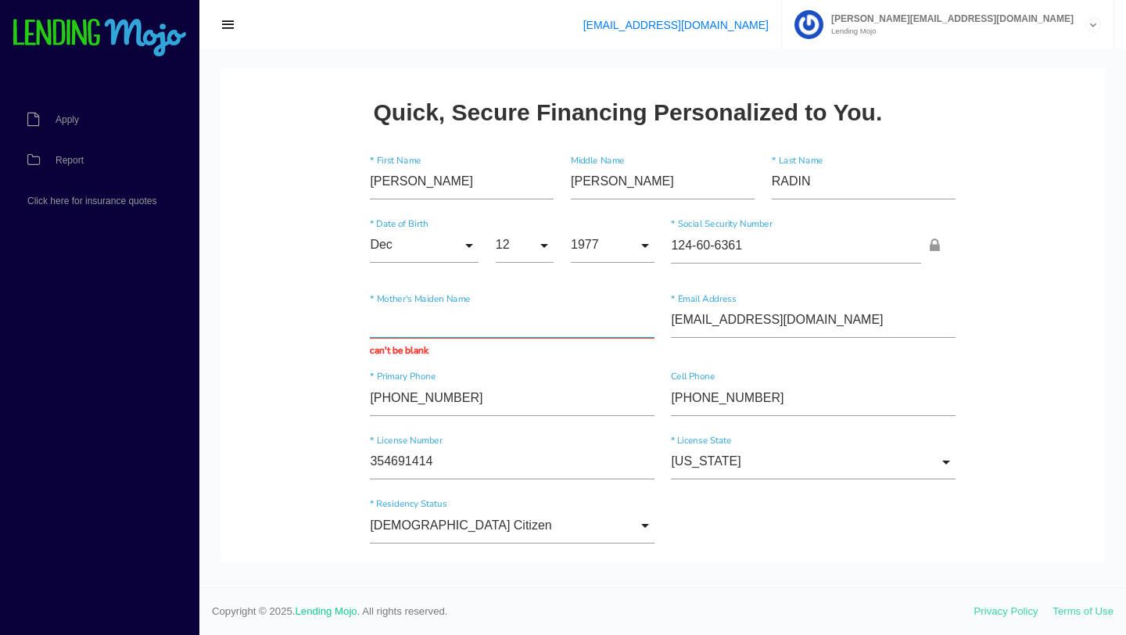
click at [453, 326] on input "text" at bounding box center [512, 320] width 284 height 35
type input "KACHMAR"
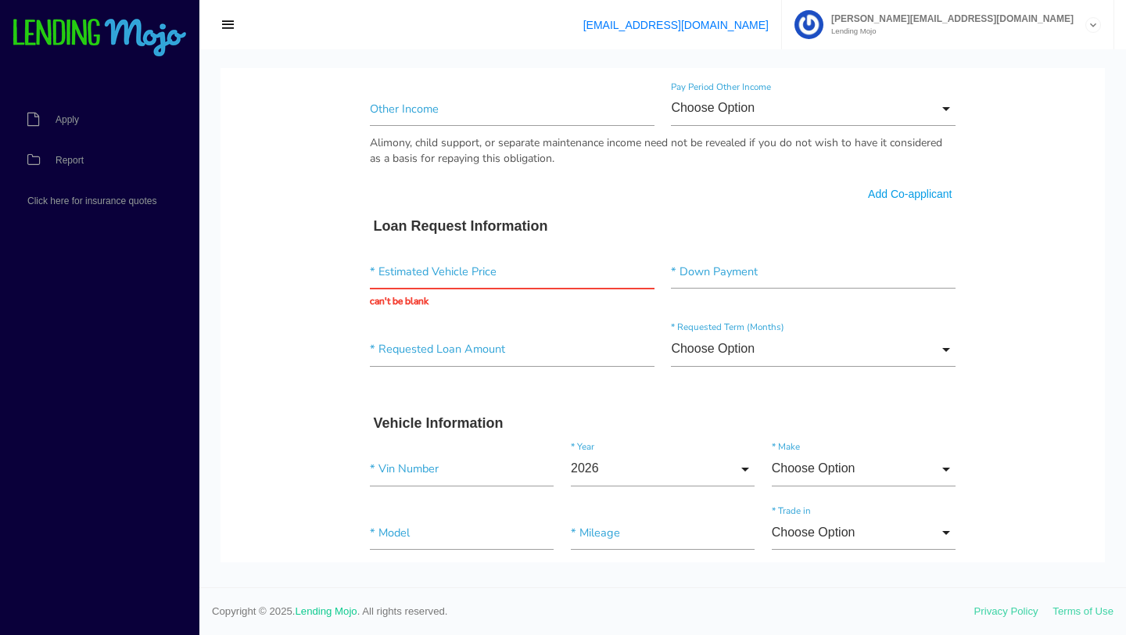
scroll to position [997, 0]
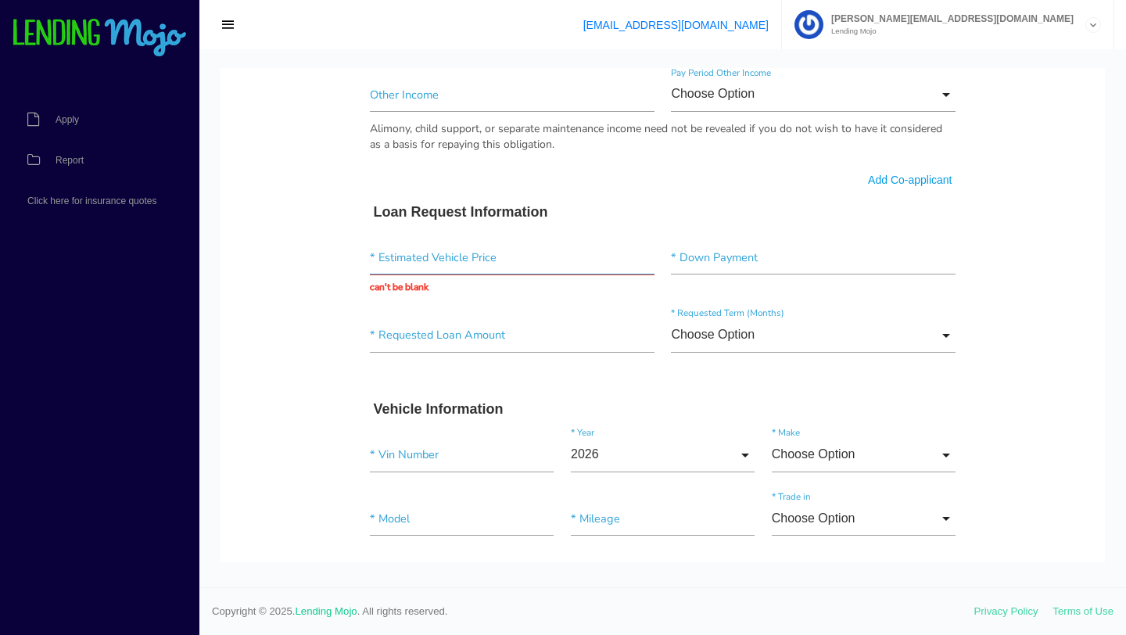
click at [568, 260] on input "text" at bounding box center [512, 257] width 284 height 35
type input "$26,000.00"
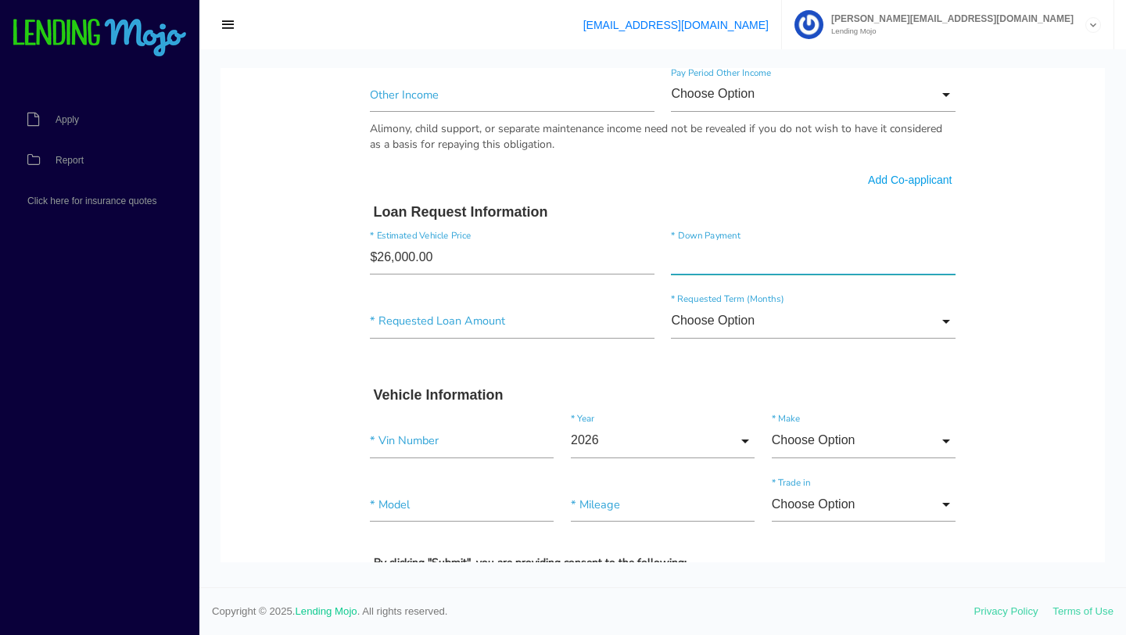
click at [756, 260] on input"] "text" at bounding box center [813, 257] width 284 height 35
type input"] "$4,000.00"
click at [1060, 264] on body "Quick, Secure Financing Personalized to You. MEGAN * First Name NOELLE Middle N…" at bounding box center [662, 80] width 884 height 2018
click at [414, 334] on input"] "text" at bounding box center [512, 320] width 284 height 35
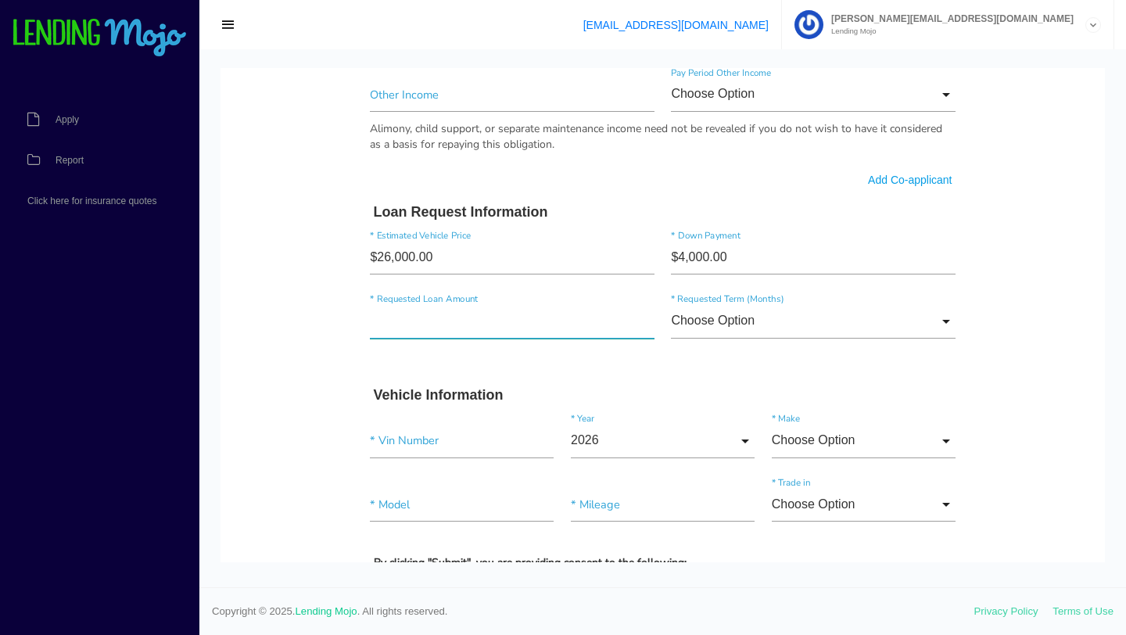
drag, startPoint x: 421, startPoint y: 323, endPoint x: 332, endPoint y: 325, distance: 88.4
click at [332, 324] on body "Quick, Secure Financing Personalized to You. MEGAN * First Name NOELLE Middle N…" at bounding box center [662, 80] width 884 height 2018
type input"] "$24,650.00"
click at [759, 321] on input "Choose Option" at bounding box center [813, 320] width 284 height 35
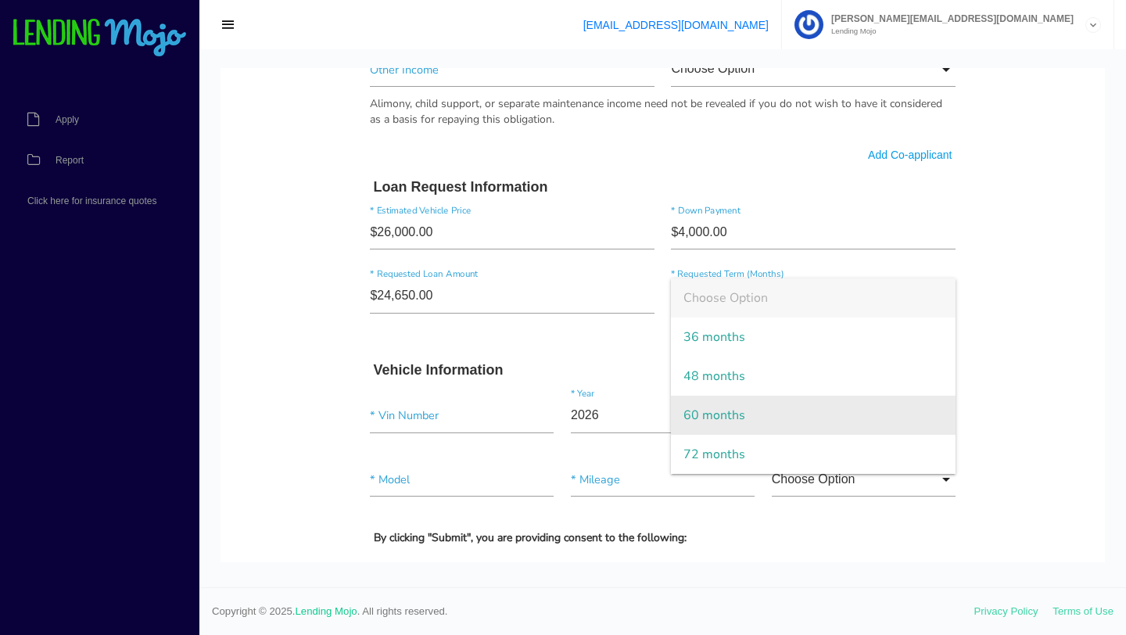
scroll to position [1026, 0]
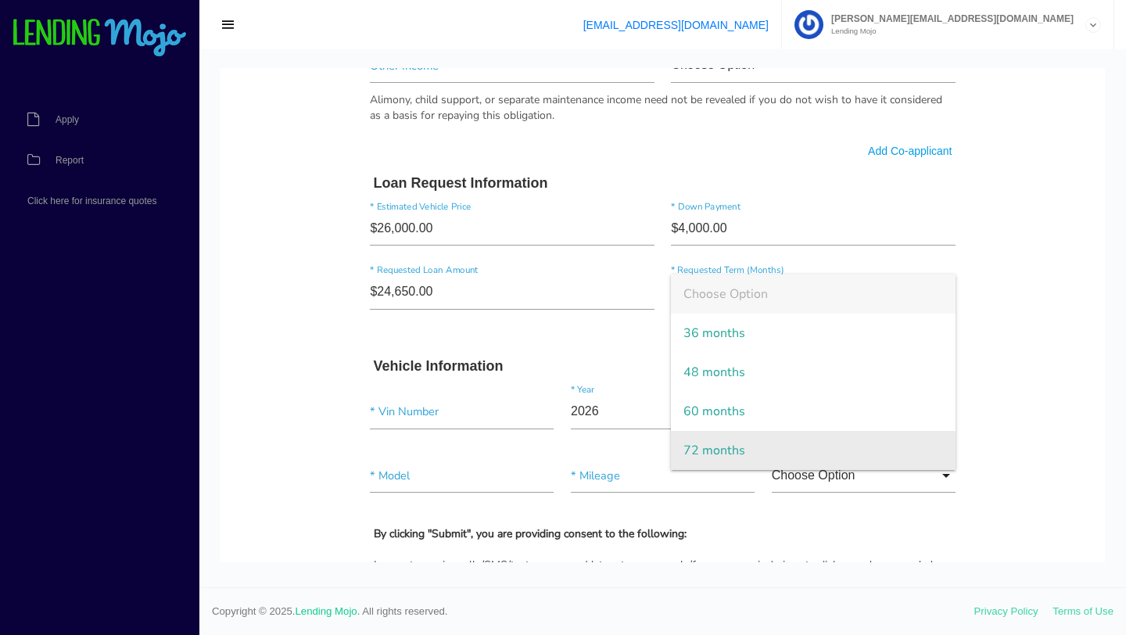
click at [749, 456] on span "72 months" at bounding box center [813, 450] width 284 height 39
type input "72 months"
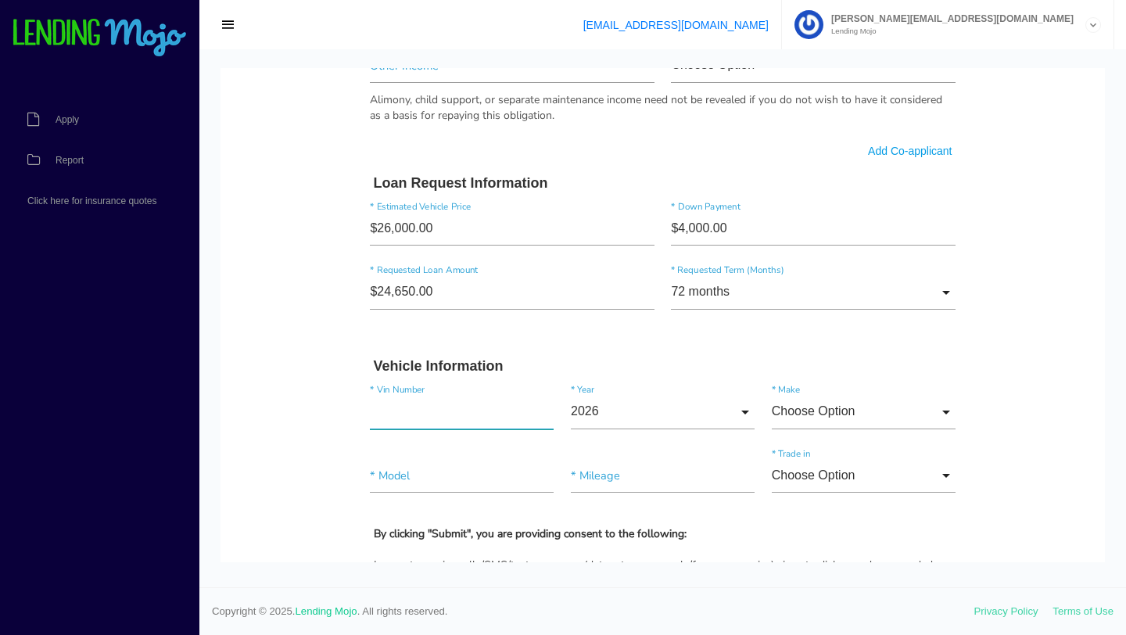
click at [447, 424] on input"] "text" at bounding box center [462, 411] width 184 height 35
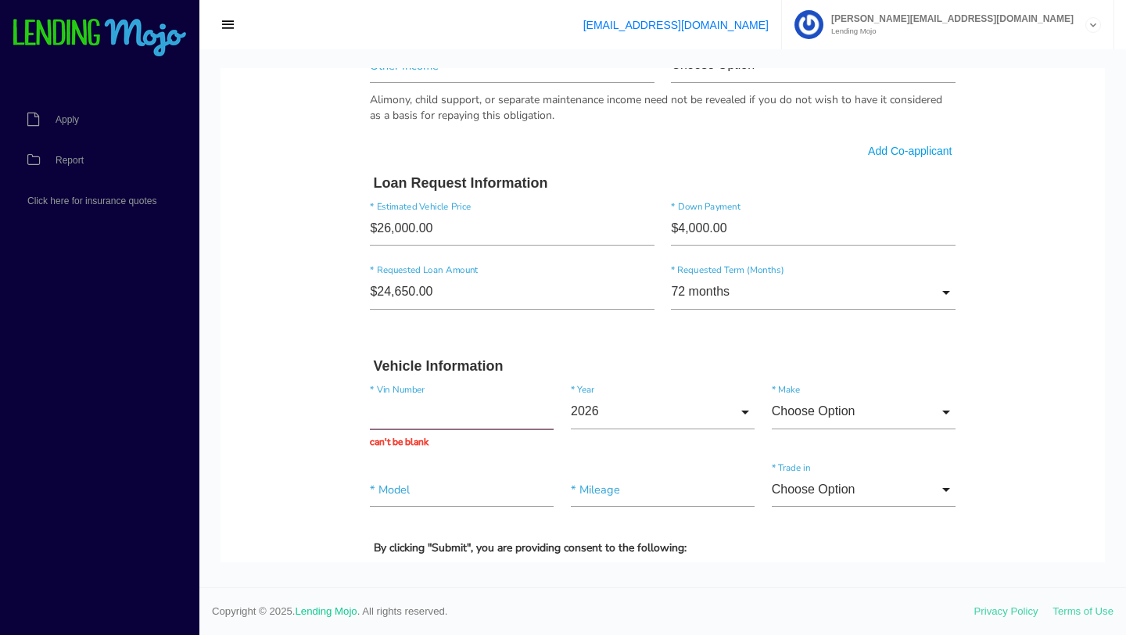
paste input "[US_VEHICLE_IDENTIFICATION_NUMBER]"
type input "[US_VEHICLE_IDENTIFICATION_NUMBER]"
click at [302, 388] on body "Quick, Secure Financing Personalized to You. MEGAN * First Name NOELLE Middle N…" at bounding box center [662, 58] width 884 height 2032
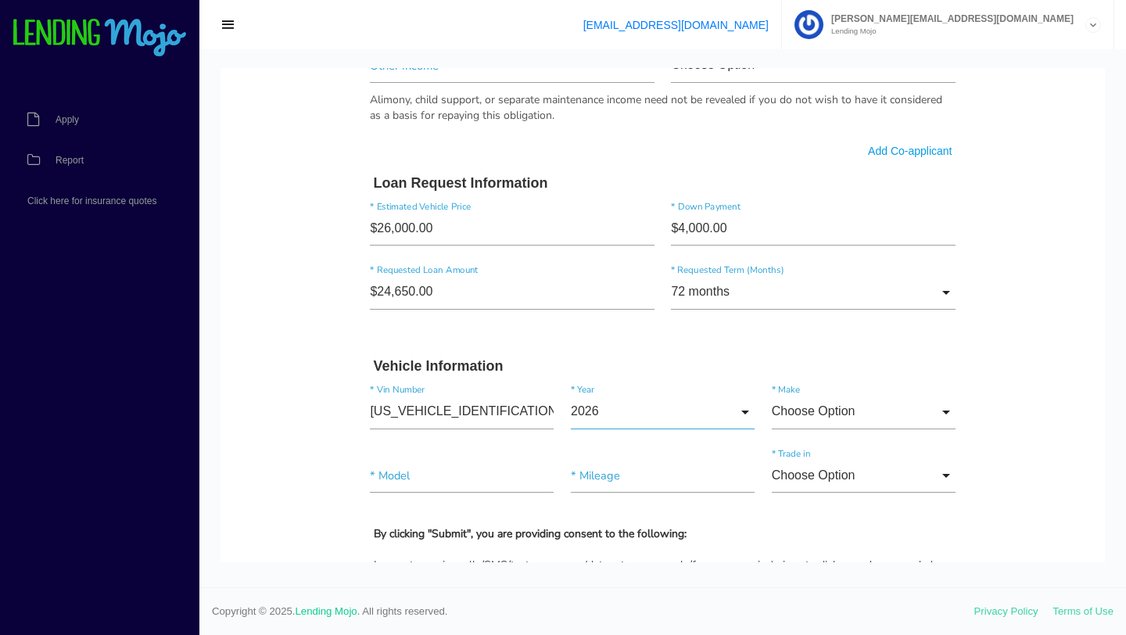
click at [726, 407] on input "2026" at bounding box center [663, 411] width 184 height 35
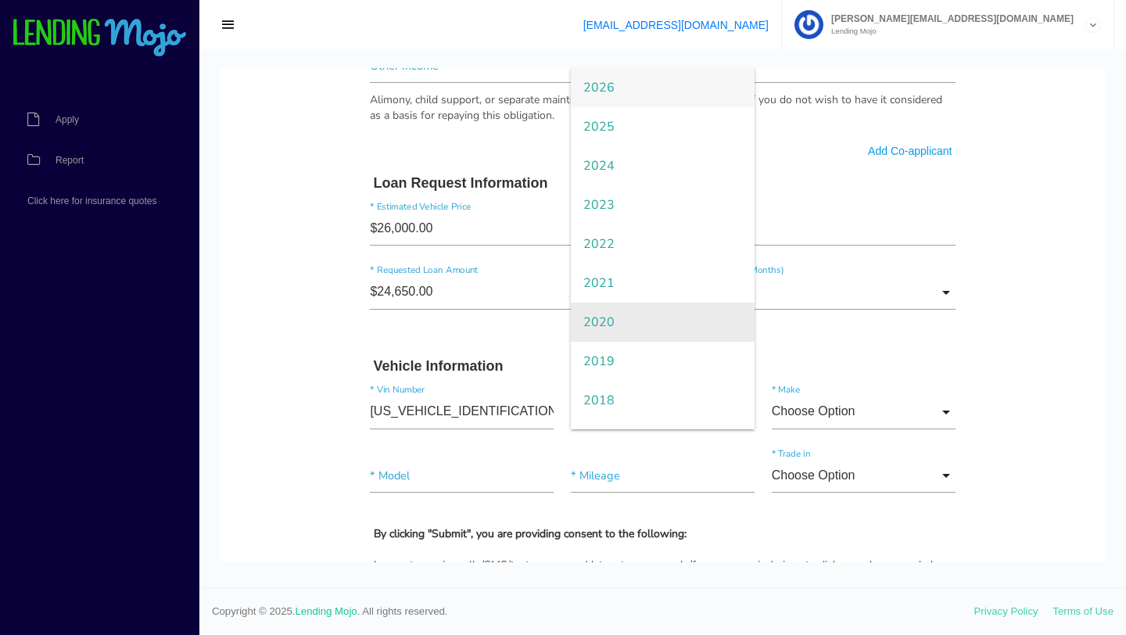
click at [648, 310] on span "2020" at bounding box center [663, 322] width 184 height 39
type input "2020"
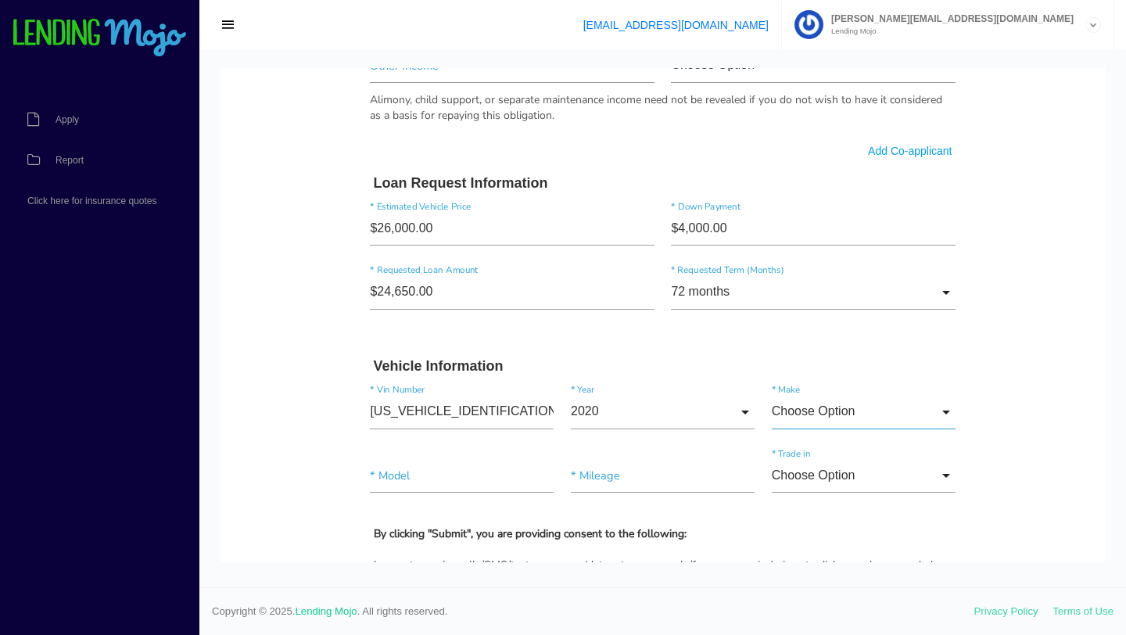
click at [857, 421] on input "Choose Option" at bounding box center [864, 411] width 184 height 35
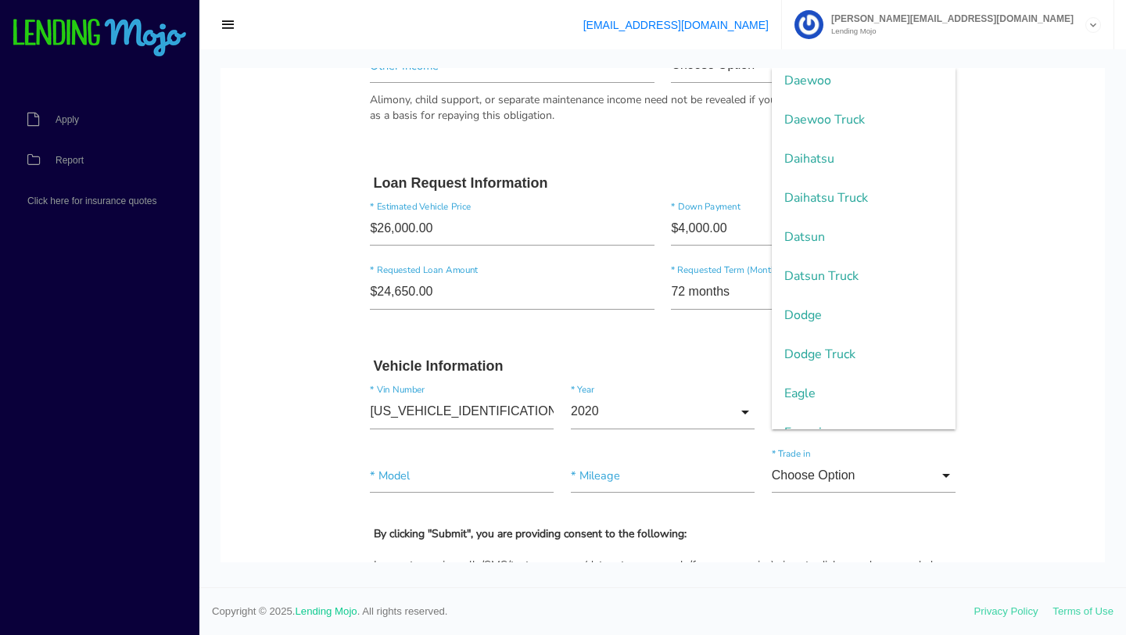
scroll to position [1118, 0]
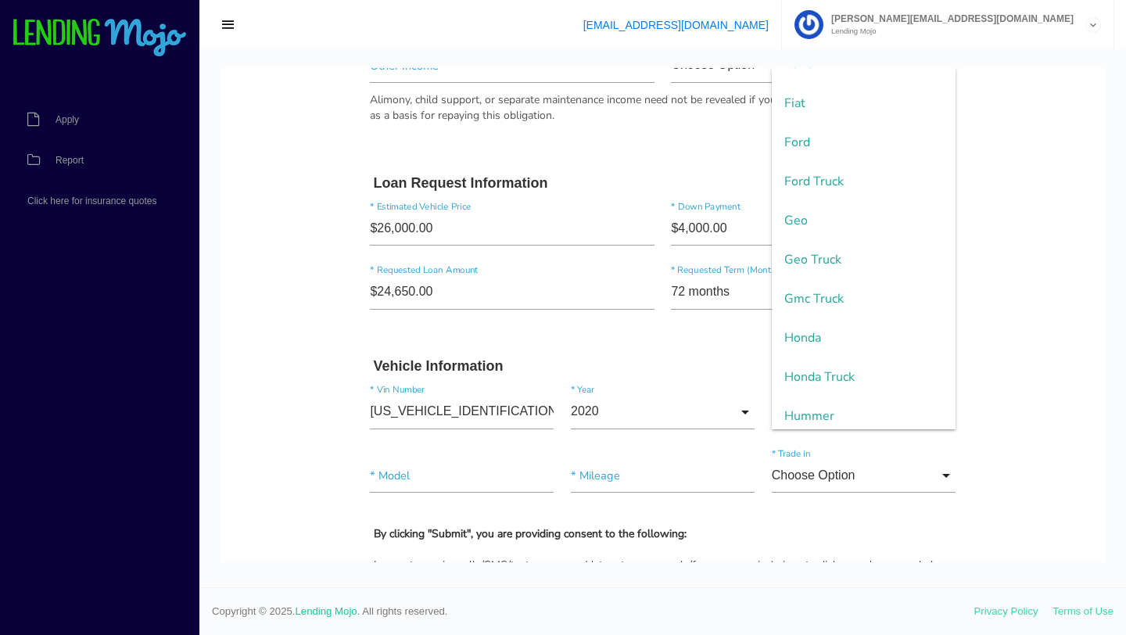
click at [858, 324] on span "Honda" at bounding box center [864, 337] width 184 height 39
type input "Honda"
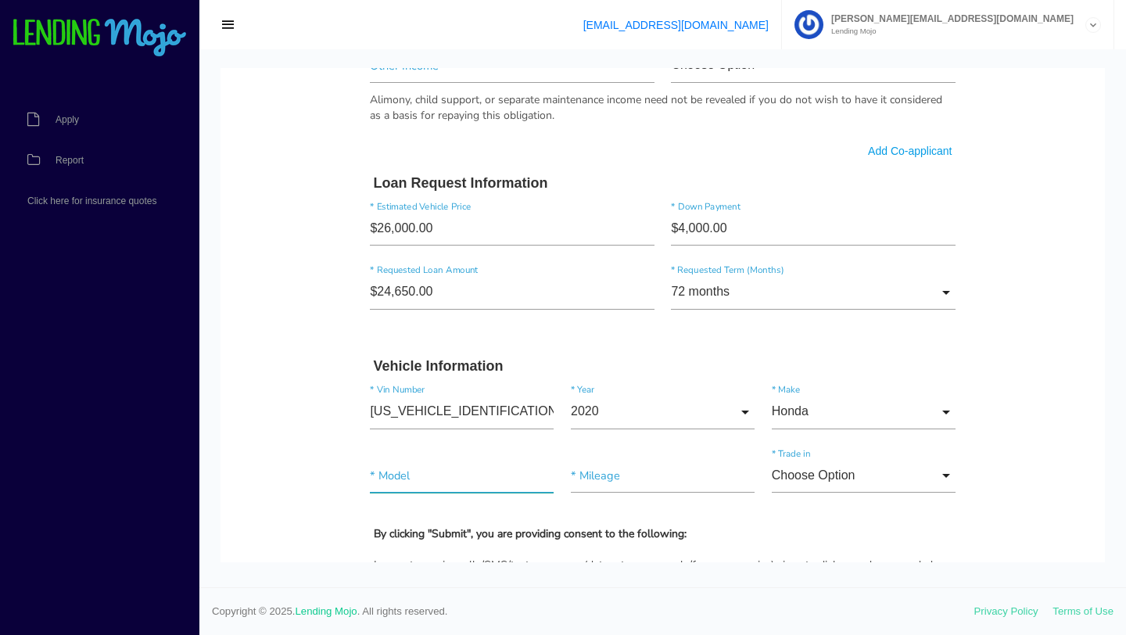
click at [426, 487] on input"] "text" at bounding box center [462, 475] width 184 height 35
type input"] "CR-V"
click at [629, 489] on input"] "text" at bounding box center [663, 475] width 184 height 35
type input"] "63,000"
click at [901, 489] on input "Choose Option" at bounding box center [864, 475] width 184 height 35
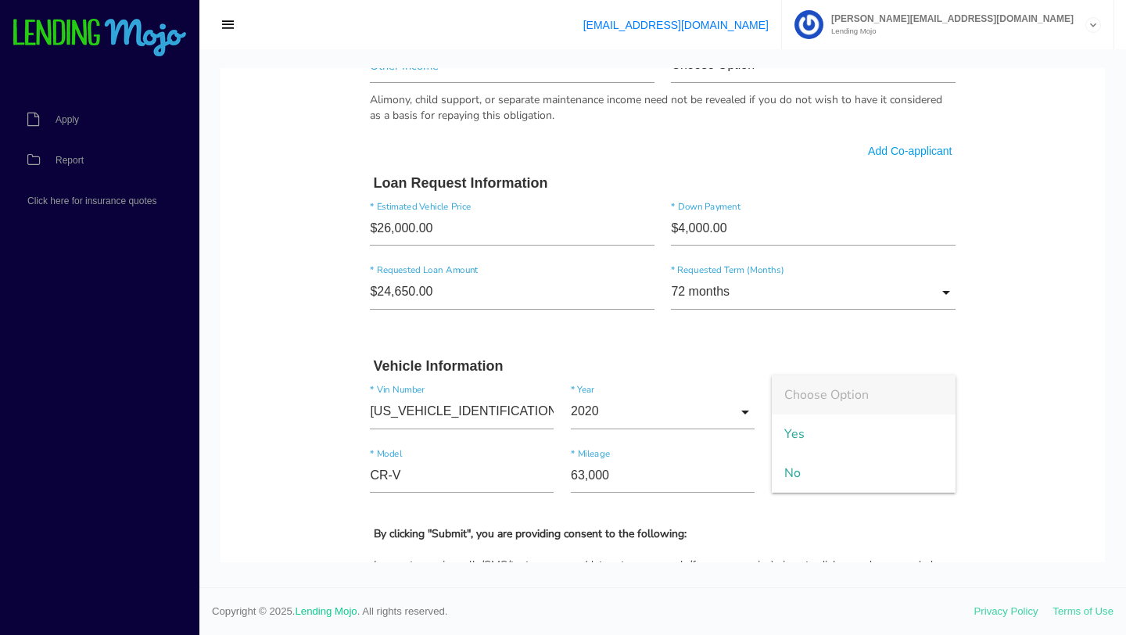
click at [901, 489] on span "No" at bounding box center [864, 472] width 184 height 39
type input "No"
click at [1034, 448] on body "Quick, Secure Financing Personalized to You. MEGAN * First Name NOELLE Middle N…" at bounding box center [662, 51] width 884 height 2018
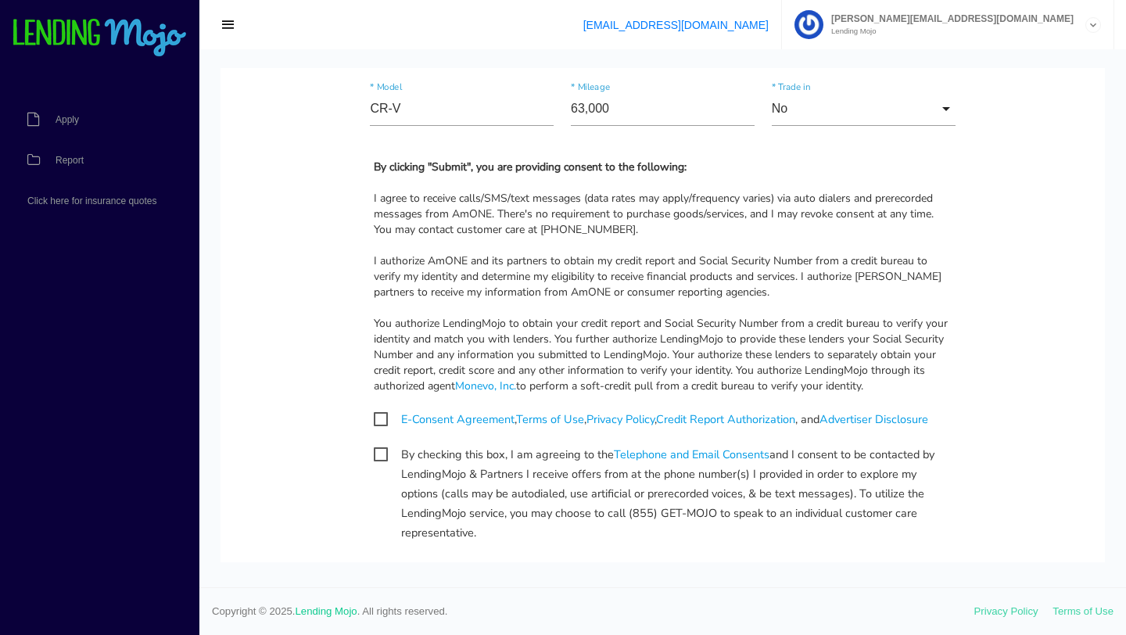
scroll to position [1395, 0]
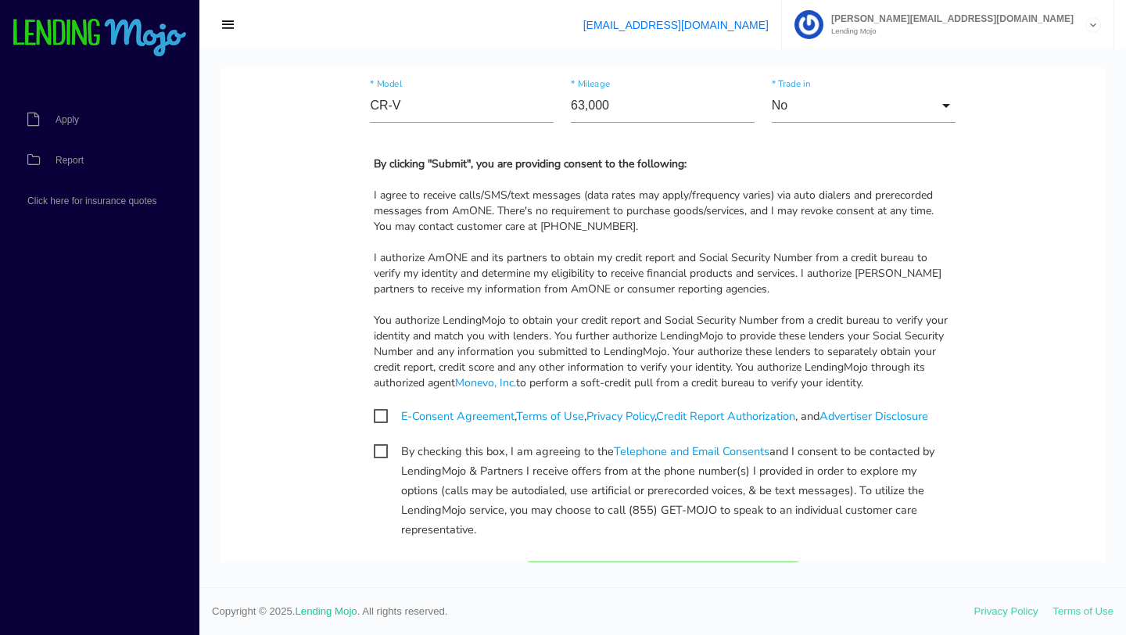
click at [385, 414] on span "E-Consent Agreement , Terms of Use , Privacy Policy , Credit Report Authorizati…" at bounding box center [651, 417] width 554 height 20
checkbox input "true"
click at [382, 455] on span "By checking this box, I am agreeing to the Telephone and Email Consents and I c…" at bounding box center [663, 452] width 578 height 20
checkbox input "true"
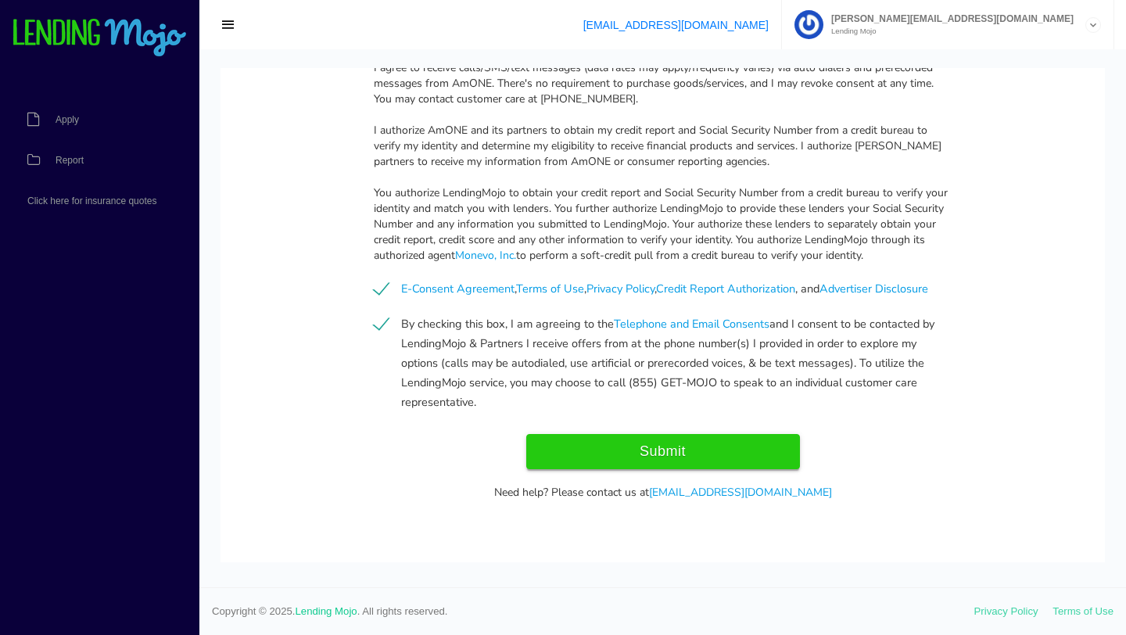
click at [768, 466] on input "Submit" at bounding box center [663, 451] width 274 height 35
type input "Submit"
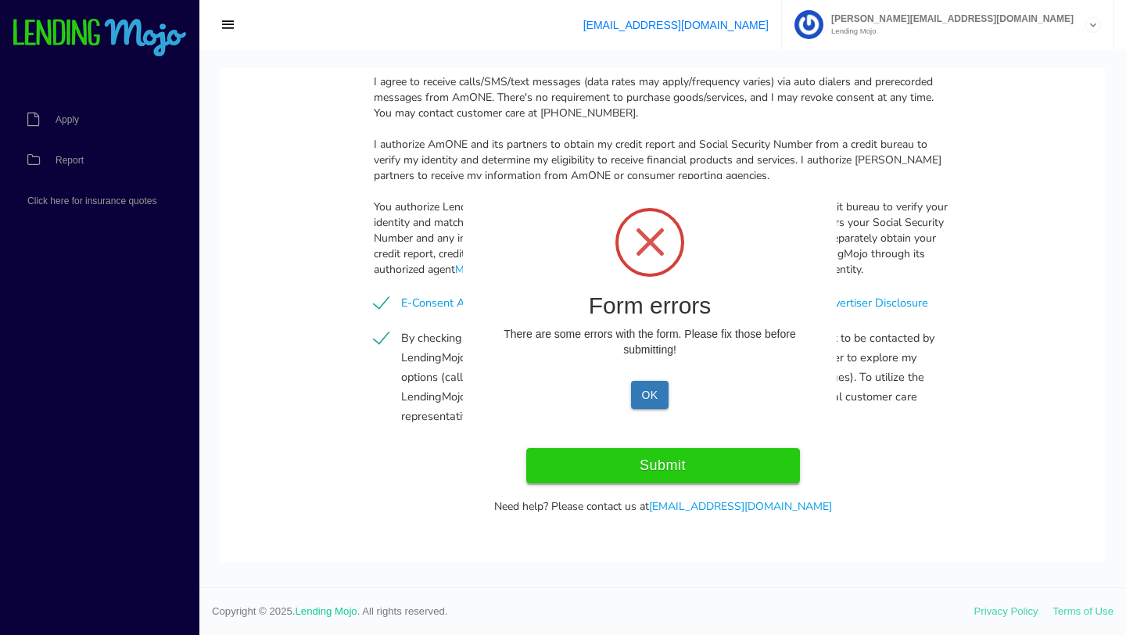
scroll to position [1537, 0]
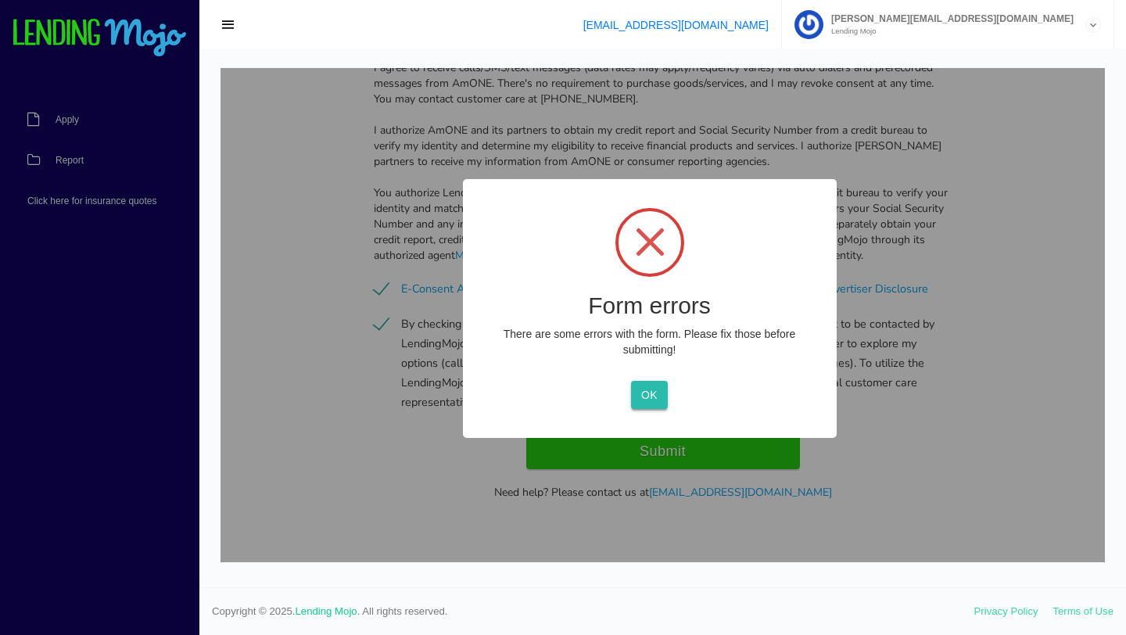
click at [657, 399] on button "OK" at bounding box center [649, 395] width 37 height 28
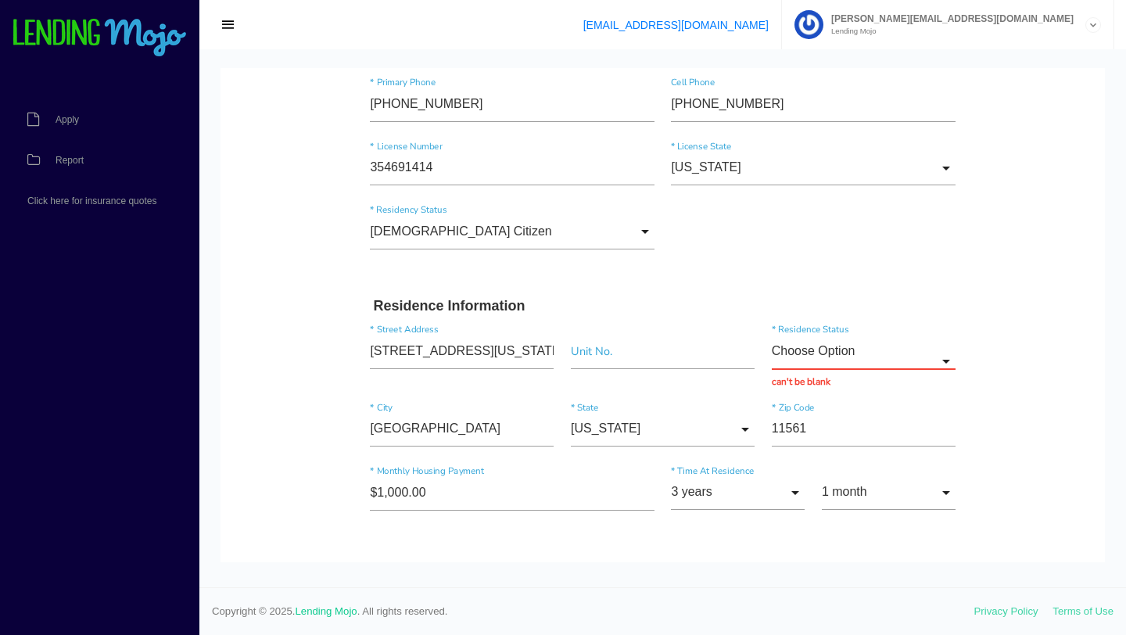
scroll to position [275, 0]
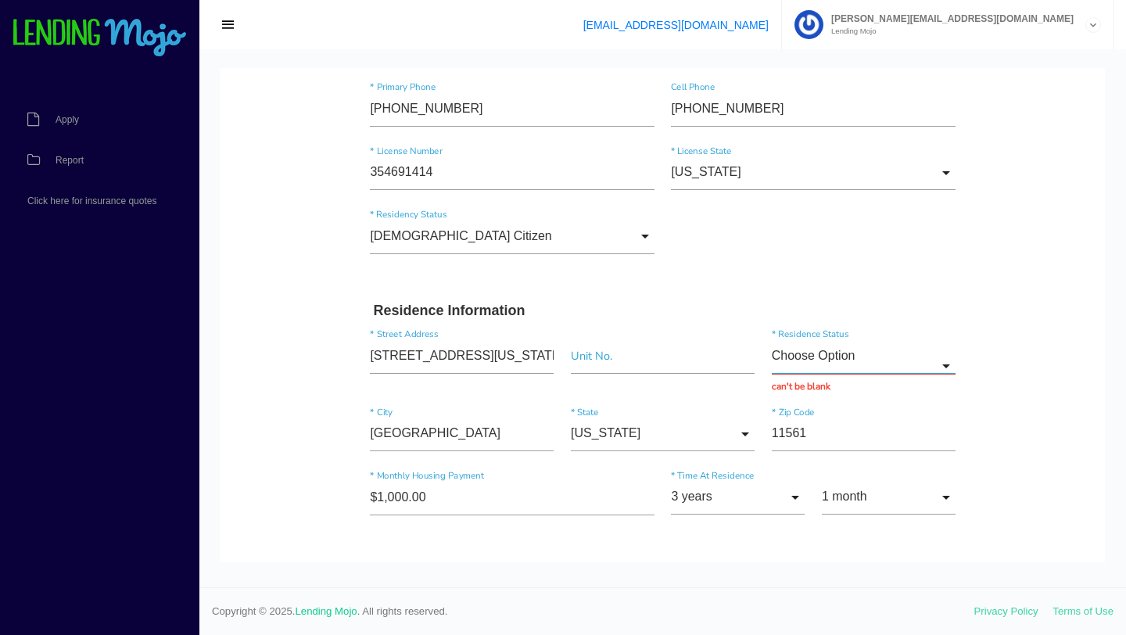
click at [830, 352] on input "Choose Option" at bounding box center [864, 355] width 184 height 35
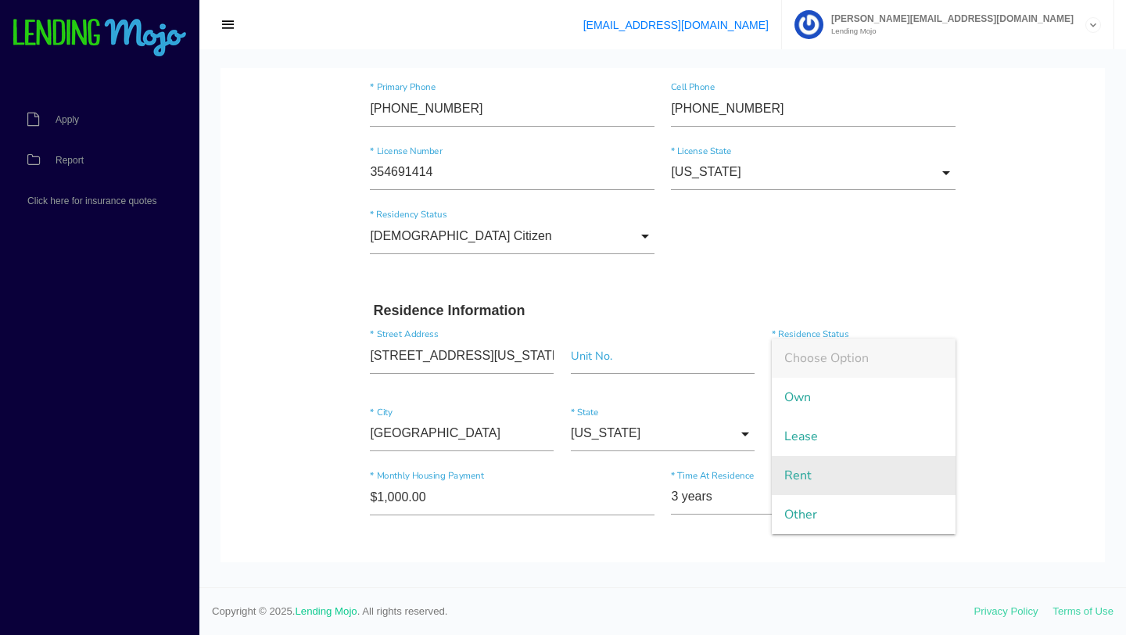
click at [826, 468] on span "Rent" at bounding box center [864, 475] width 184 height 39
type input "Rent"
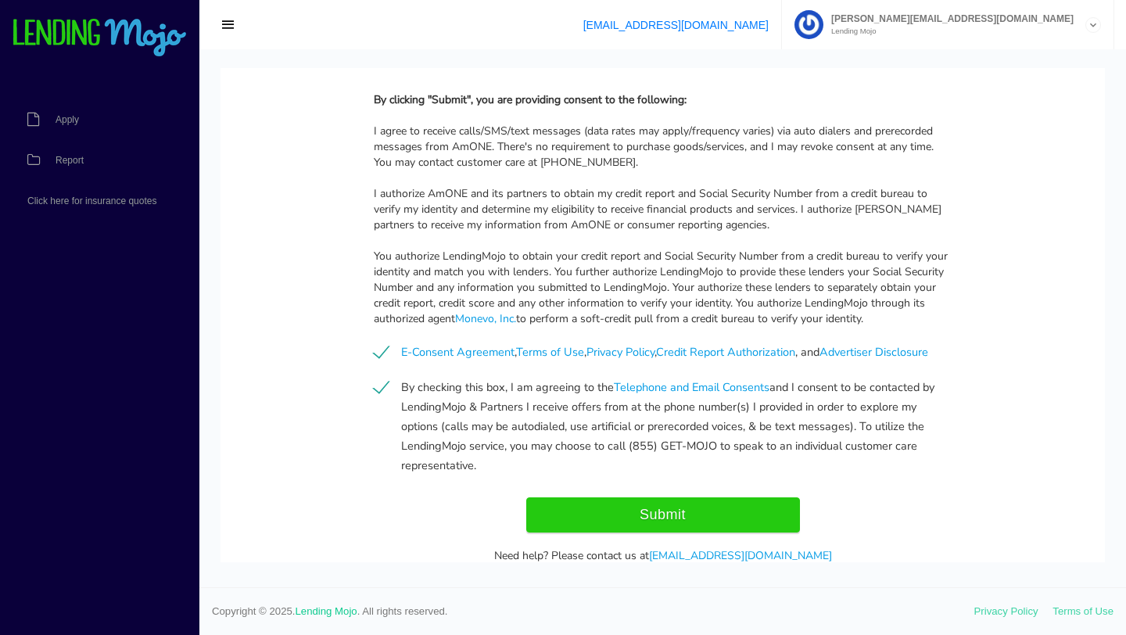
scroll to position [1523, 0]
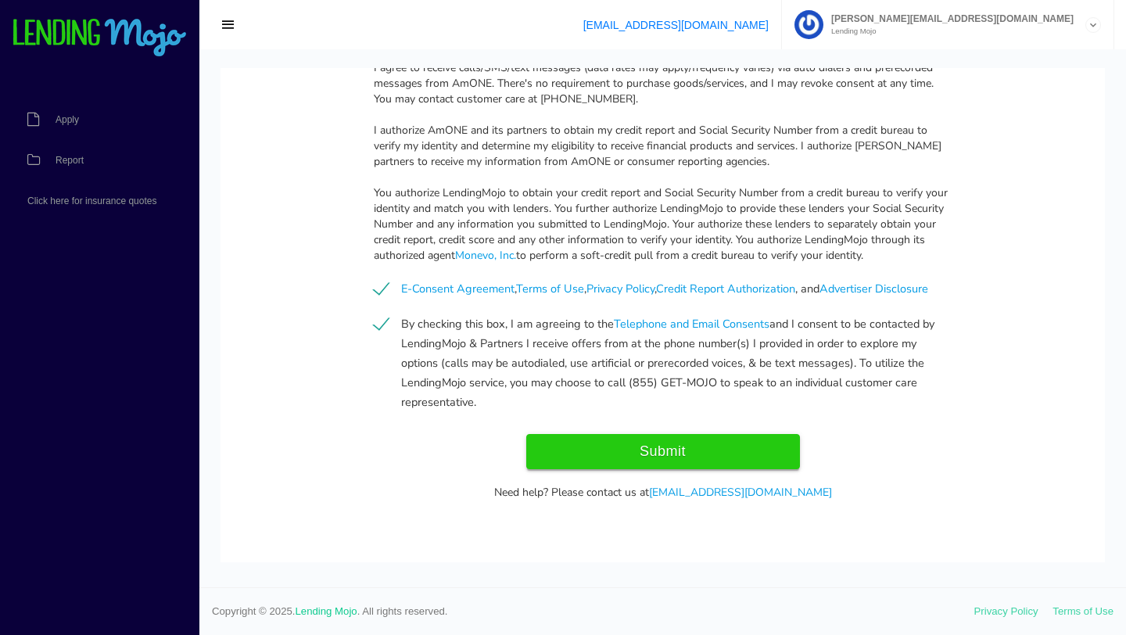
click at [732, 463] on input "Submit" at bounding box center [663, 451] width 274 height 35
type input "Submitting..."
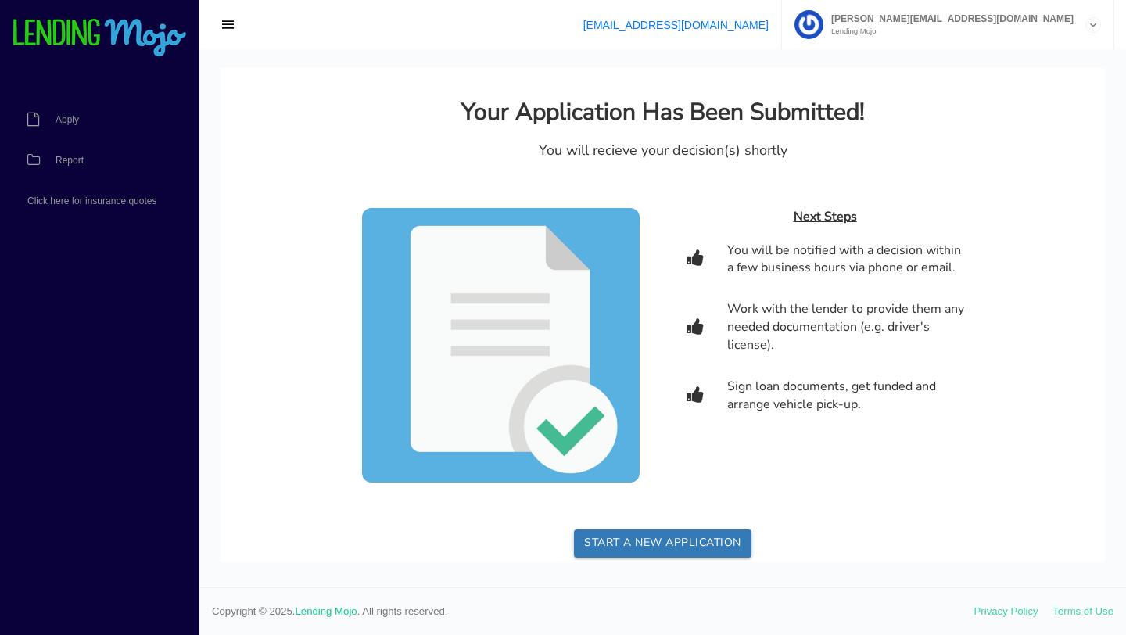
scroll to position [0, 0]
click at [969, 24] on div "dan.bestbuyautostop@gmail.com Lending Mojo" at bounding box center [954, 24] width 262 height 21
click at [196, 109] on nav "Apply Report Click here for insurance quotes" at bounding box center [99, 342] width 199 height 586
click at [92, 135] on link "Apply" at bounding box center [92, 119] width 184 height 41
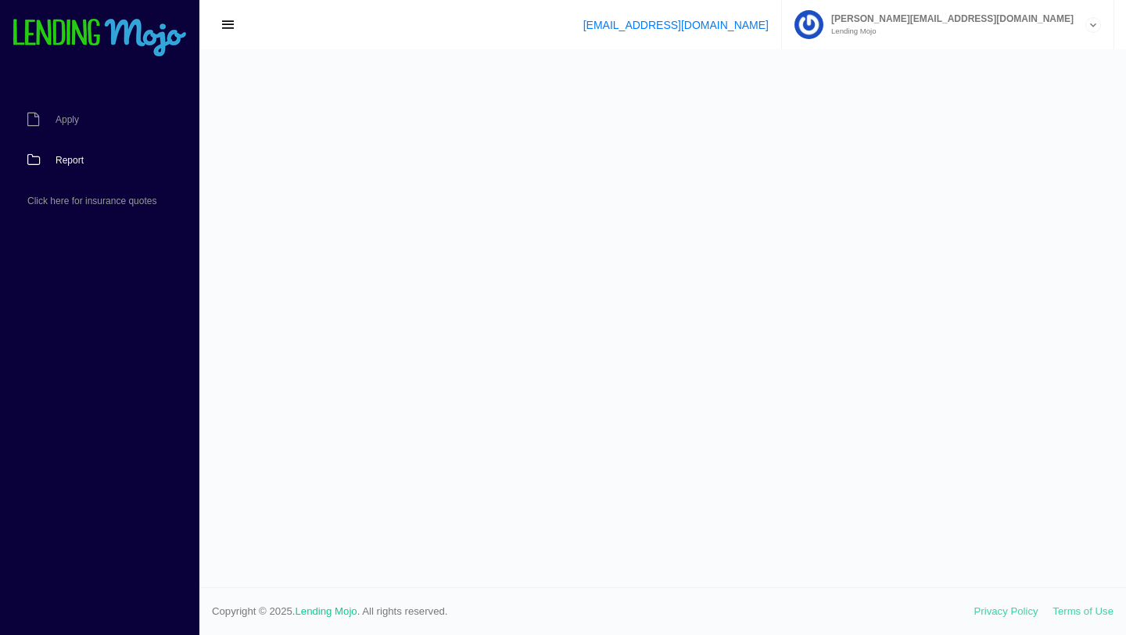
click at [79, 165] on span "Report" at bounding box center [70, 160] width 28 height 9
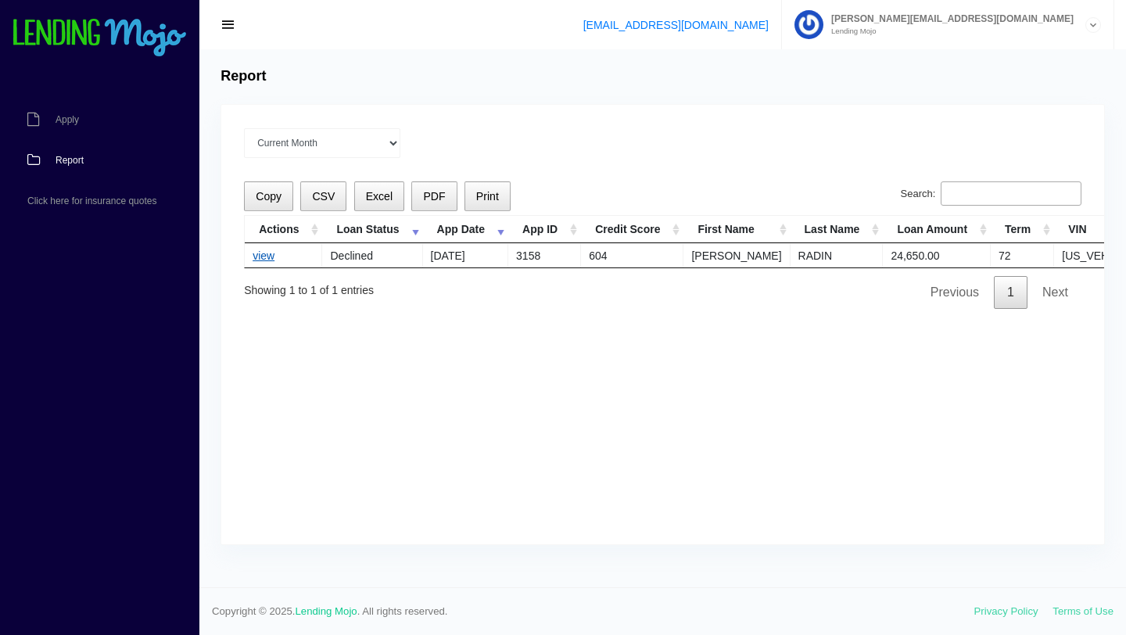
click at [268, 254] on link "view" at bounding box center [264, 255] width 22 height 13
